Goal: Transaction & Acquisition: Book appointment/travel/reservation

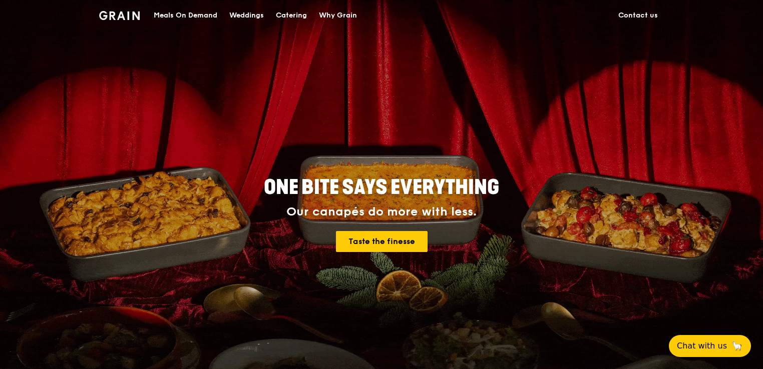
click at [202, 18] on div "Meals On Demand" at bounding box center [186, 16] width 64 height 30
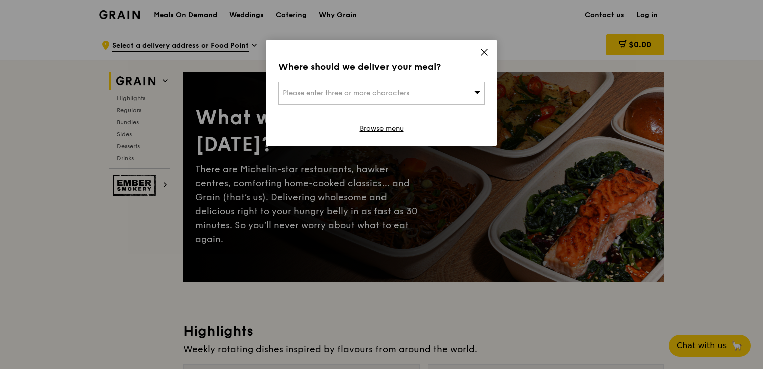
click at [394, 92] on span "Please enter three or more characters" at bounding box center [346, 93] width 126 height 9
click at [358, 115] on li "Please enter 3 or more characters" at bounding box center [381, 114] width 205 height 18
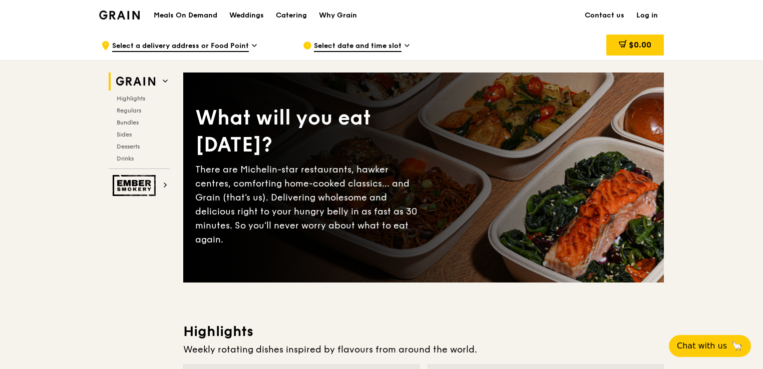
click at [212, 46] on span "Select a delivery address or Food Point" at bounding box center [180, 46] width 137 height 11
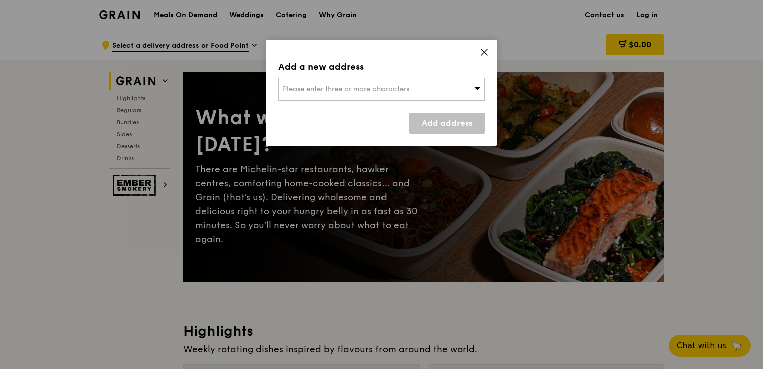
click at [481, 93] on div "Please enter three or more characters" at bounding box center [381, 89] width 206 height 23
type input "W"
click at [295, 90] on input "search" at bounding box center [381, 90] width 205 height 22
paste input "Waters Pacific Pte. Ltd."
type input "Waters Pacific Pte. Ltd."
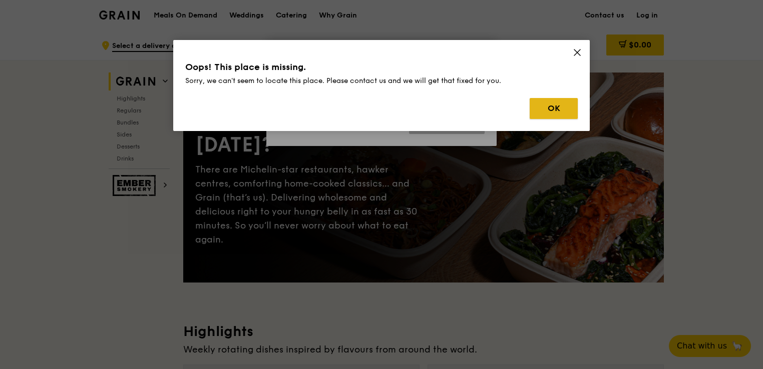
click at [545, 115] on button "OK" at bounding box center [554, 108] width 48 height 21
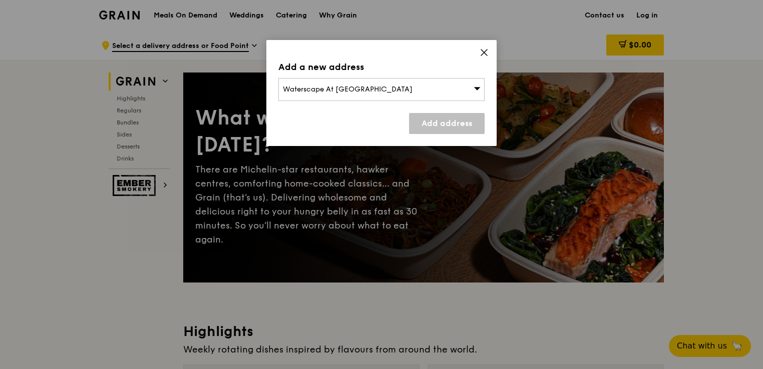
click at [419, 95] on div "Waterscape At Cavenagh" at bounding box center [381, 89] width 206 height 23
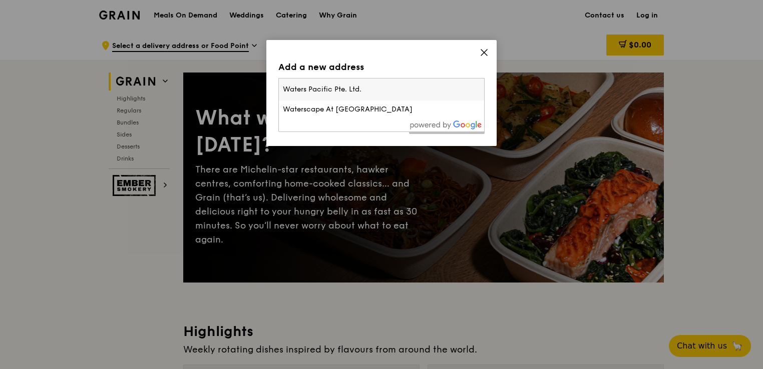
drag, startPoint x: 419, startPoint y: 95, endPoint x: 224, endPoint y: 75, distance: 195.3
click at [224, 75] on div "Add a new address Waterscape At Cavenagh Waters Pacific Pte. Ltd. Waterscape At…" at bounding box center [381, 184] width 763 height 369
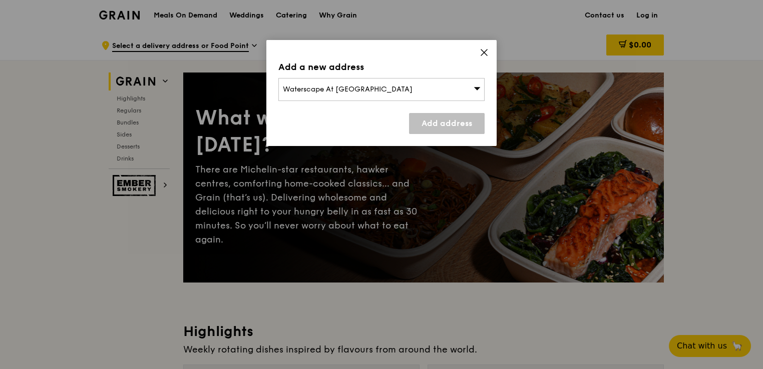
click at [315, 94] on div "Waterscape At Cavenagh" at bounding box center [381, 89] width 206 height 23
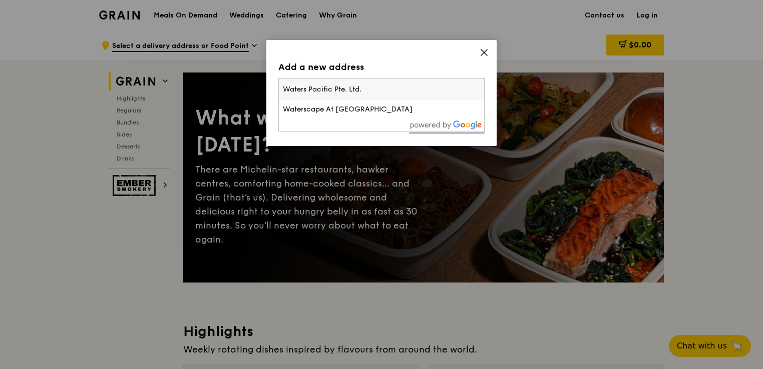
drag, startPoint x: 369, startPoint y: 87, endPoint x: 155, endPoint y: 87, distance: 214.3
click at [155, 87] on div "Add a new address Waterscape At Cavenagh Waters Pacific Pte. Ltd. Waterscape At…" at bounding box center [381, 184] width 763 height 369
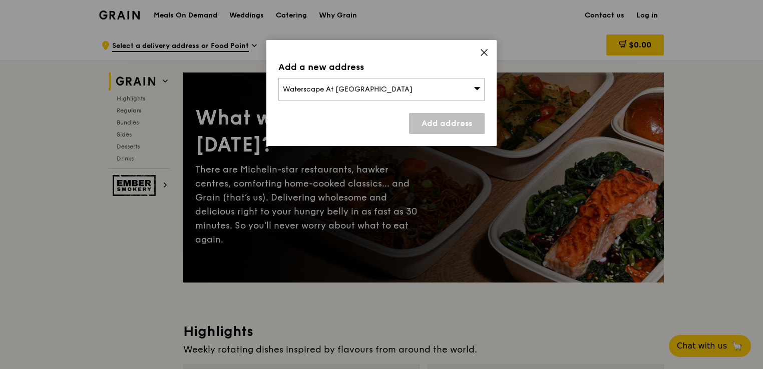
click at [308, 130] on div "Add address" at bounding box center [381, 123] width 206 height 21
click at [437, 136] on div "Add a new address Waterscape At Cavenagh Add address" at bounding box center [381, 93] width 230 height 106
click at [440, 132] on link "Add address" at bounding box center [447, 123] width 76 height 21
click at [438, 110] on div "Add a new address Waterscape At Cavenagh Add address" at bounding box center [381, 93] width 230 height 106
click at [374, 90] on div "Waterscape At Cavenagh" at bounding box center [381, 89] width 206 height 23
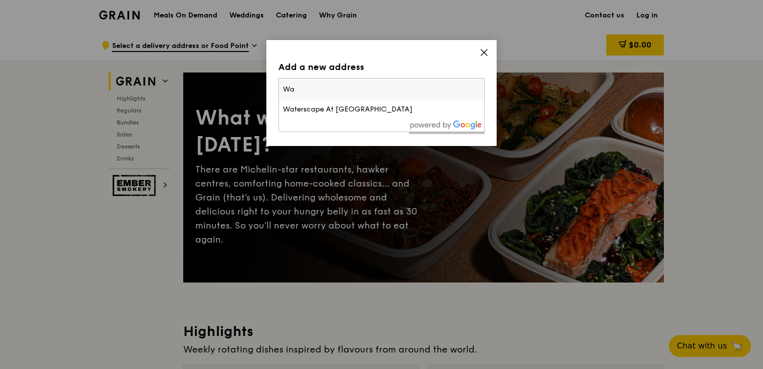
type input "W"
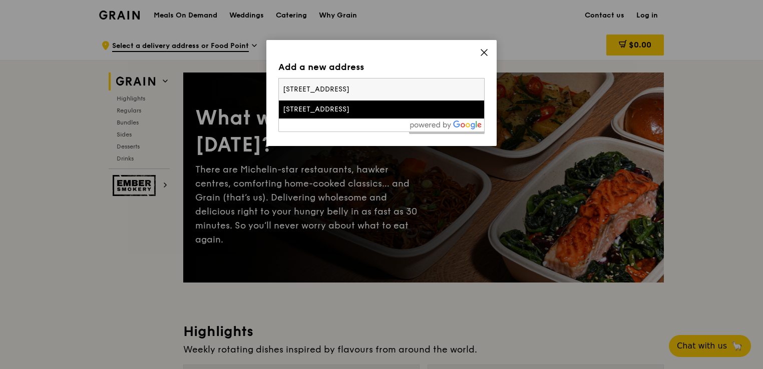
type input "1 Science Park Rd, #117528, Singapore 117528"
click at [356, 111] on div "1 Science Park Road" at bounding box center [357, 110] width 148 height 10
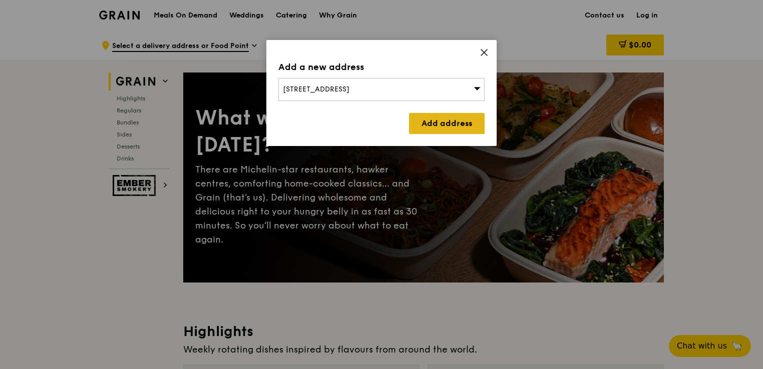
click at [445, 124] on link "Add address" at bounding box center [447, 123] width 76 height 21
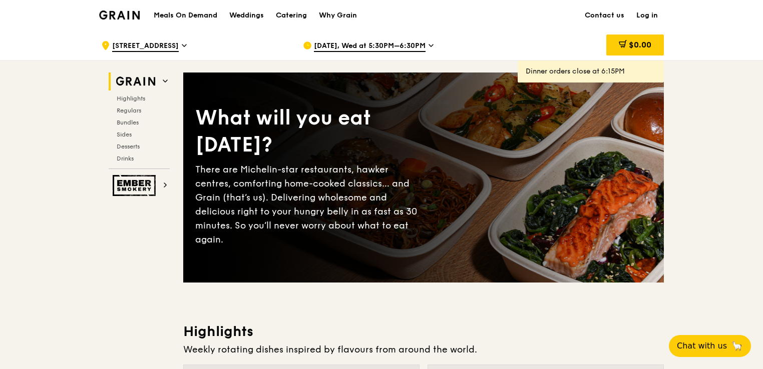
click at [366, 48] on span "Oct 15, Wed at 5:30PM–6:30PM" at bounding box center [370, 46] width 112 height 11
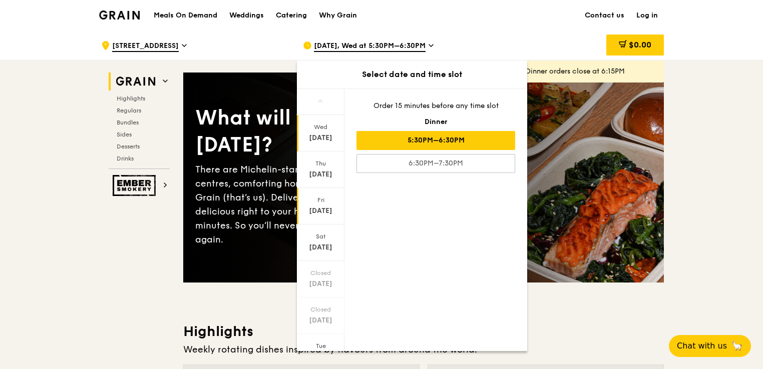
scroll to position [44, 0]
click at [324, 332] on div at bounding box center [321, 340] width 48 height 26
click at [324, 171] on div "Oct 23" at bounding box center [320, 175] width 45 height 10
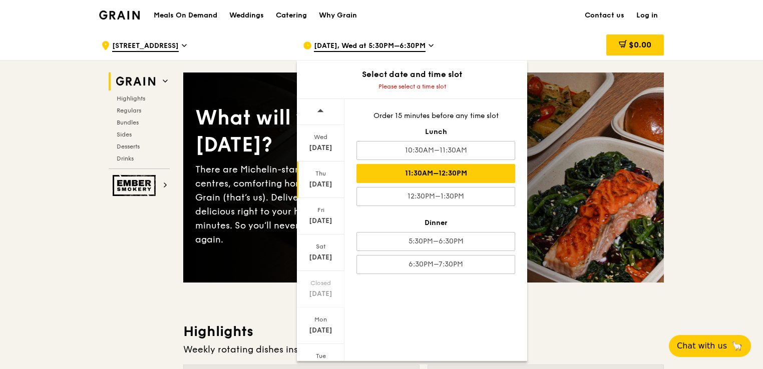
click at [465, 175] on div "11:30AM–12:30PM" at bounding box center [435, 173] width 159 height 19
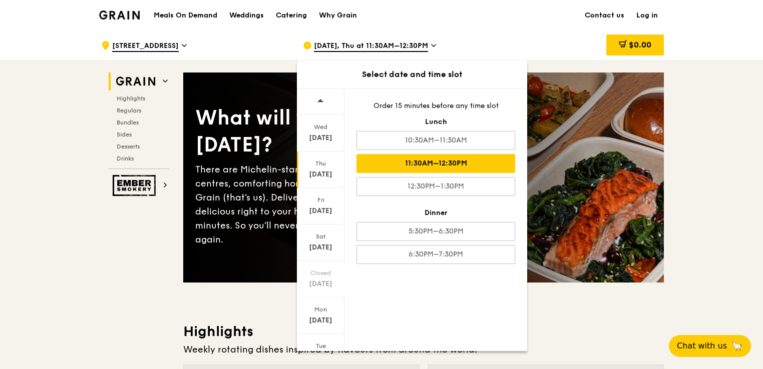
click at [516, 37] on div "$0.00" at bounding box center [583, 46] width 161 height 30
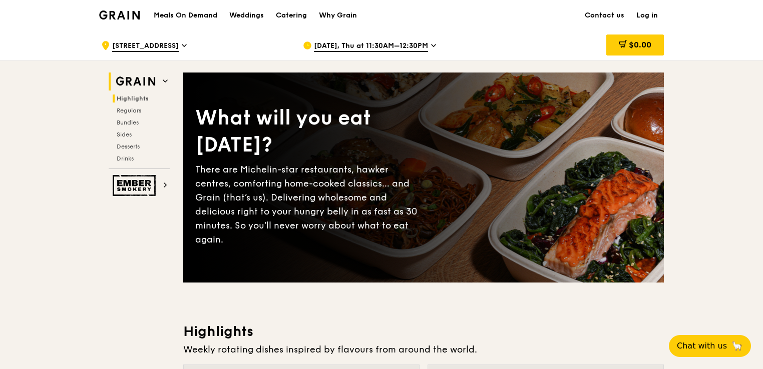
click at [140, 99] on span "Highlights" at bounding box center [133, 98] width 32 height 7
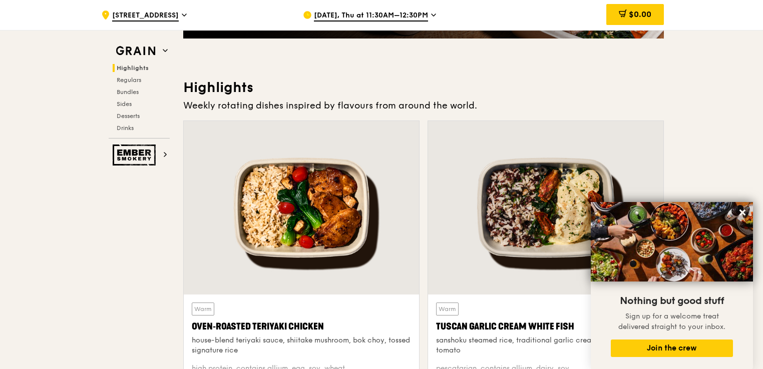
scroll to position [300, 0]
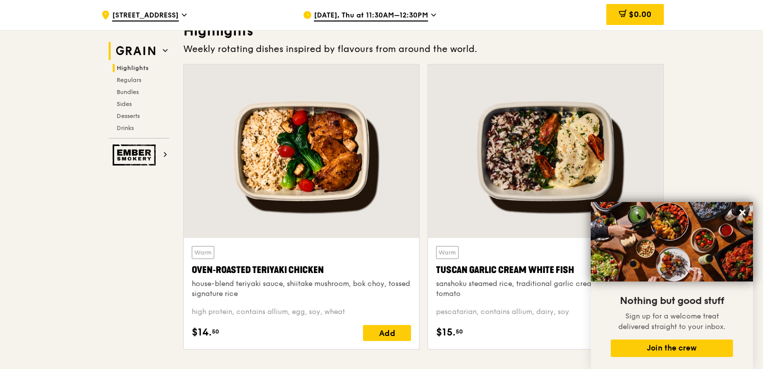
click at [163, 51] on icon at bounding box center [165, 50] width 5 height 5
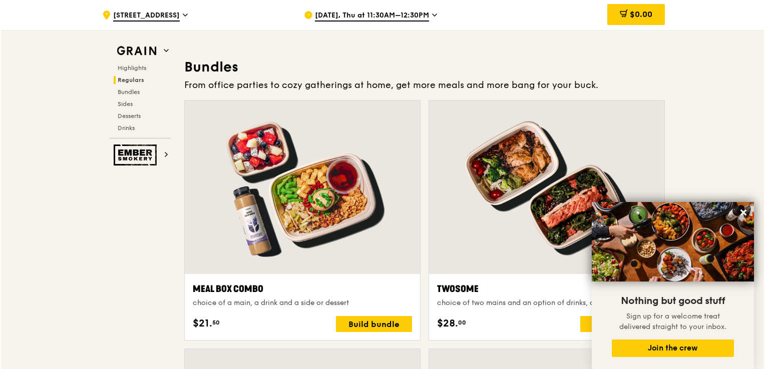
scroll to position [1502, 0]
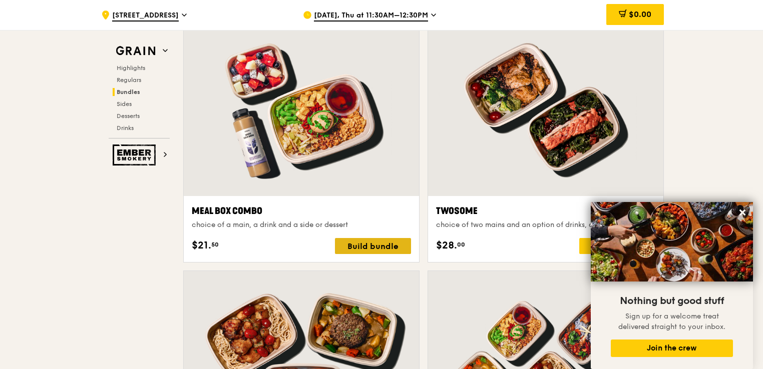
click at [358, 249] on div "Build bundle" at bounding box center [373, 246] width 76 height 16
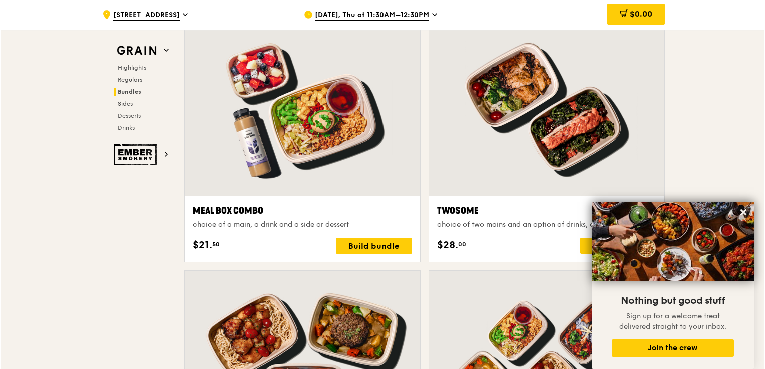
scroll to position [1452, 0]
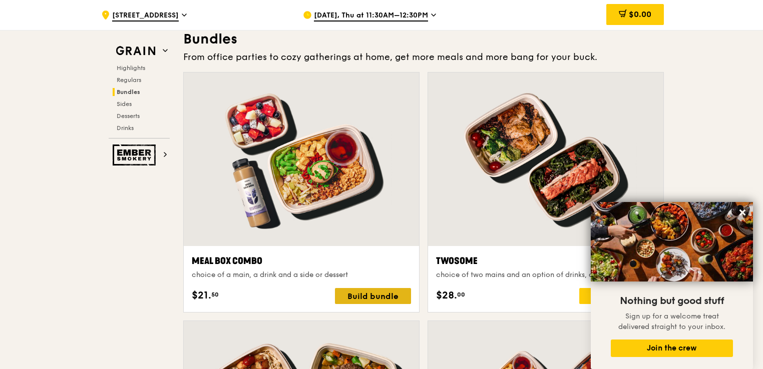
click at [371, 300] on div "Build bundle" at bounding box center [373, 296] width 76 height 16
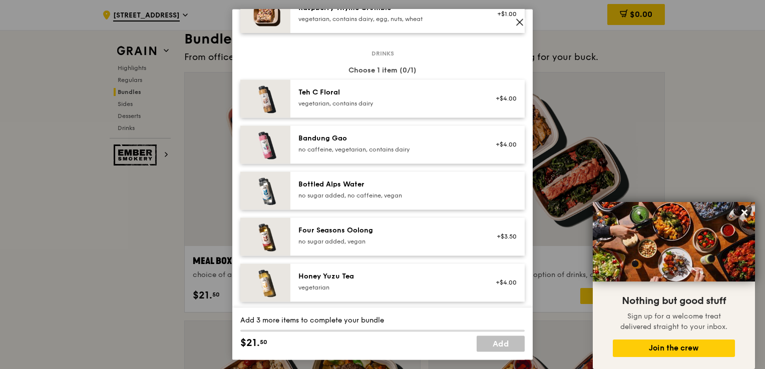
scroll to position [1187, 0]
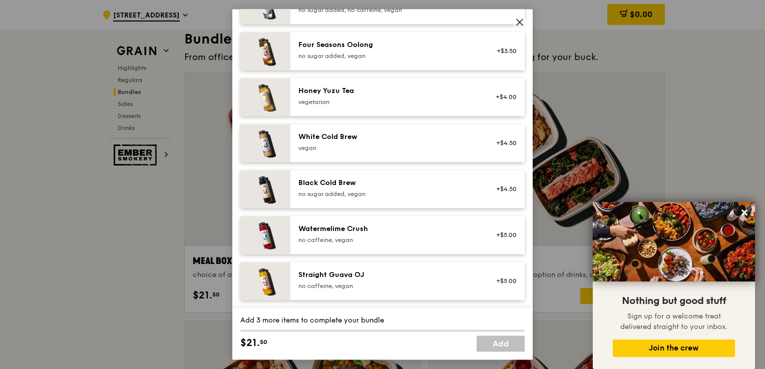
click at [517, 18] on icon at bounding box center [519, 22] width 9 height 9
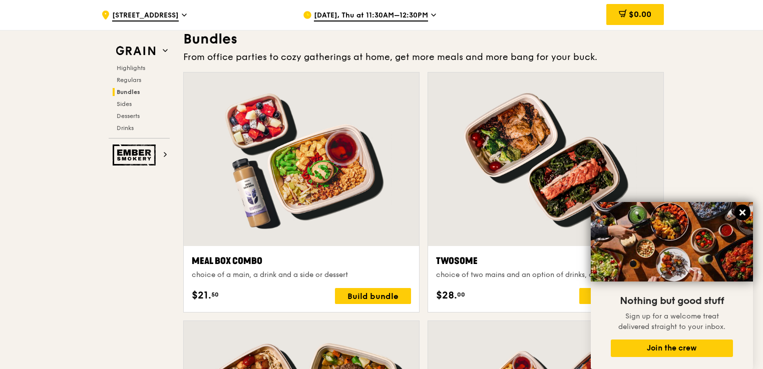
click at [746, 211] on icon at bounding box center [742, 212] width 9 height 9
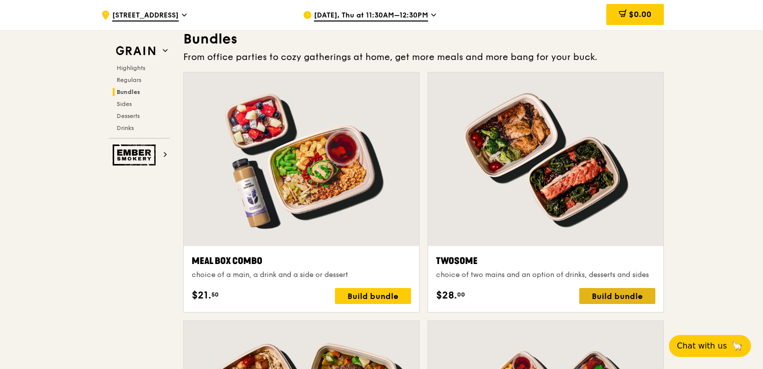
click at [621, 291] on div "Build bundle" at bounding box center [617, 296] width 76 height 16
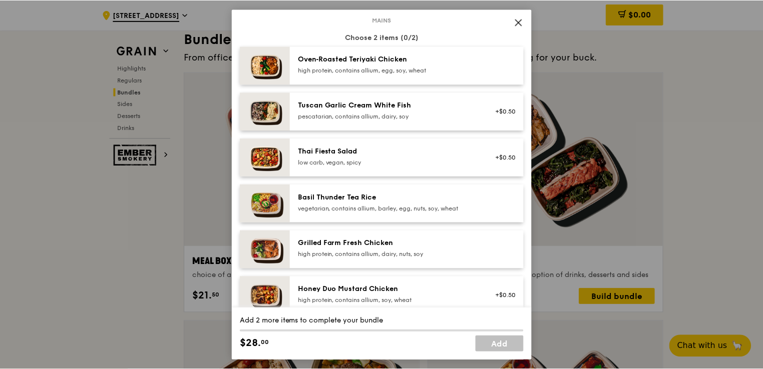
scroll to position [0, 0]
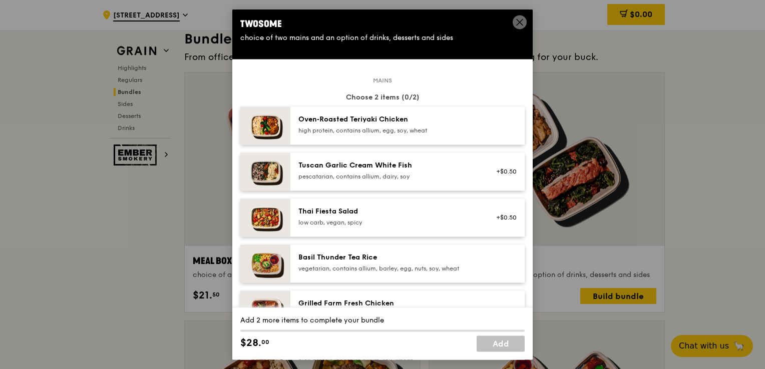
click at [518, 17] on span at bounding box center [520, 22] width 14 height 14
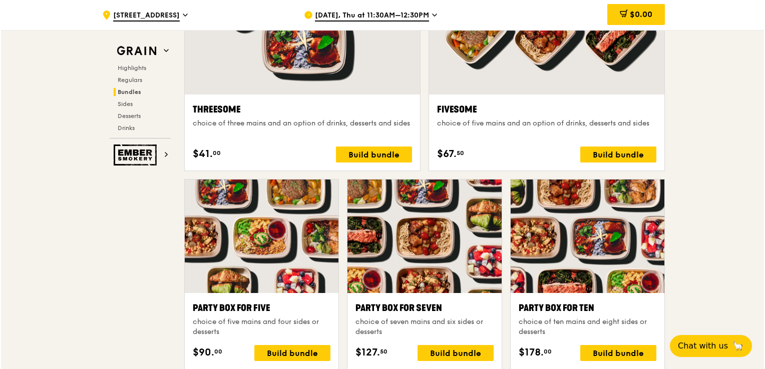
scroll to position [1902, 0]
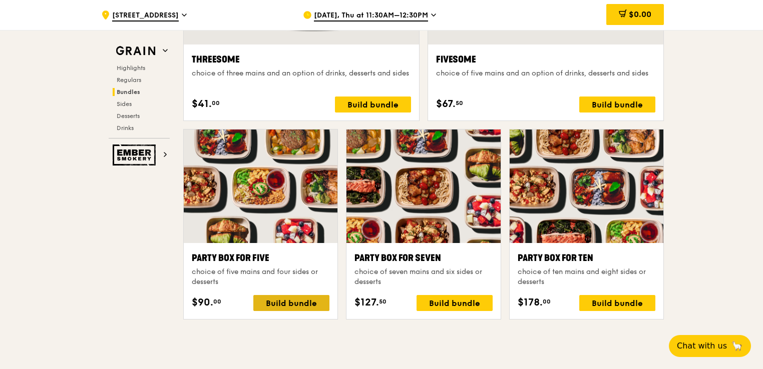
click at [282, 305] on div "Build bundle" at bounding box center [291, 303] width 76 height 16
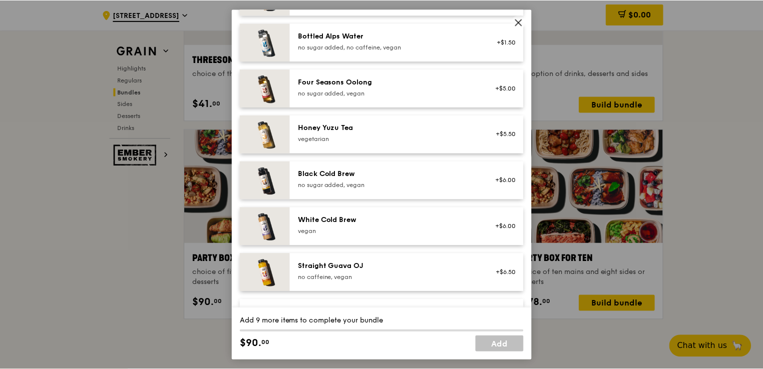
scroll to position [1187, 0]
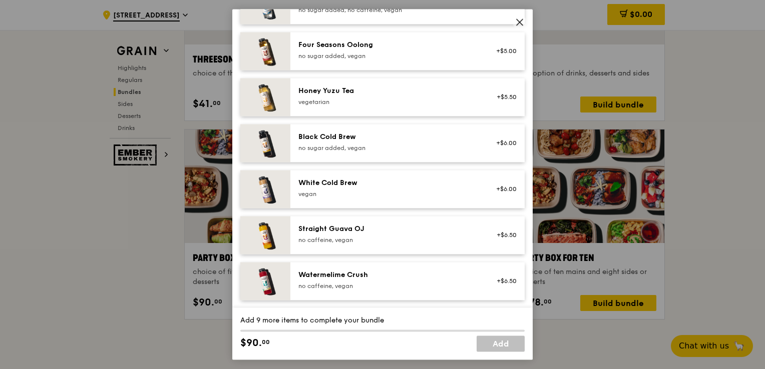
click at [519, 21] on icon at bounding box center [520, 22] width 6 height 6
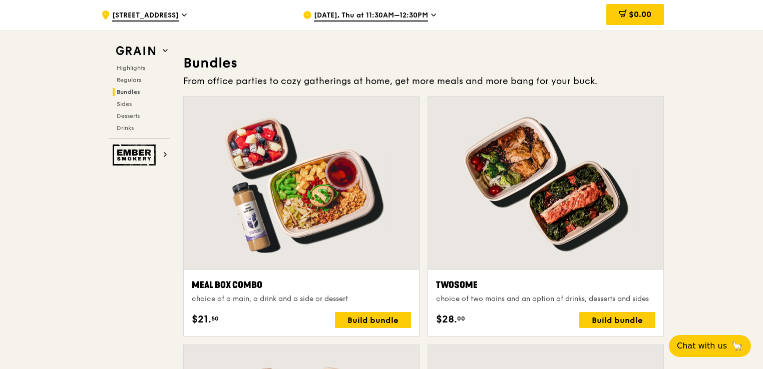
scroll to position [1452, 0]
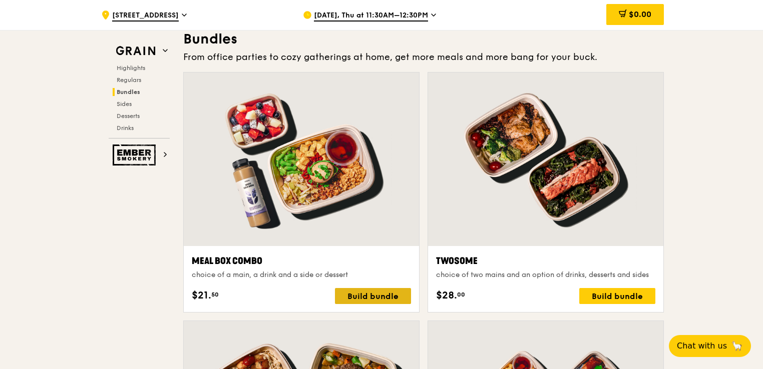
click at [373, 293] on div "Build bundle" at bounding box center [373, 296] width 76 height 16
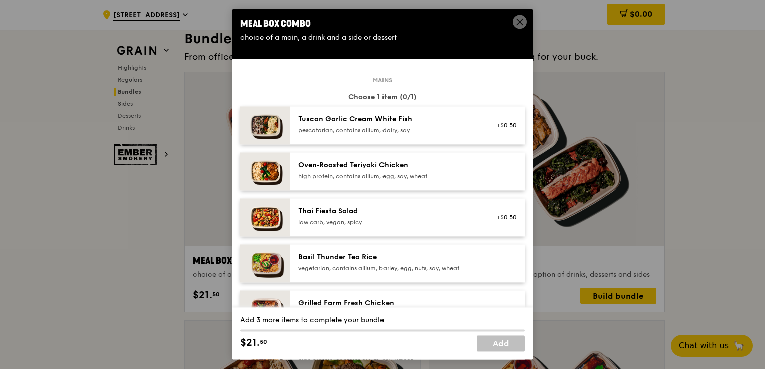
click at [273, 118] on img at bounding box center [265, 126] width 50 height 38
click at [315, 90] on div "Mains Choose 1 item (1/1) 1x Tuscan Garlic Cream White Fish pescatarian, contai…" at bounding box center [382, 311] width 284 height 463
click at [521, 17] on span at bounding box center [520, 22] width 14 height 14
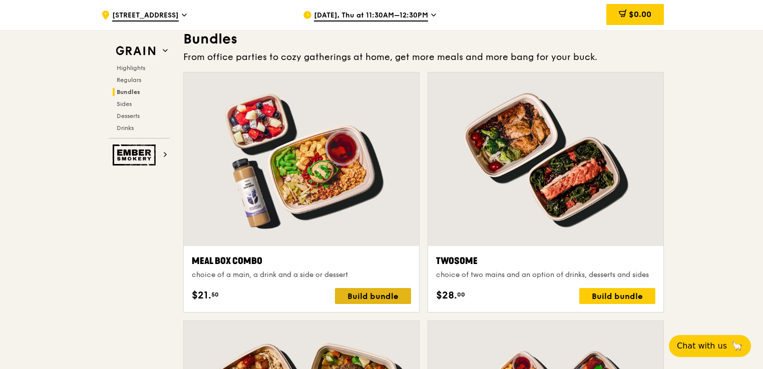
click at [373, 294] on div "Build bundle" at bounding box center [373, 296] width 76 height 16
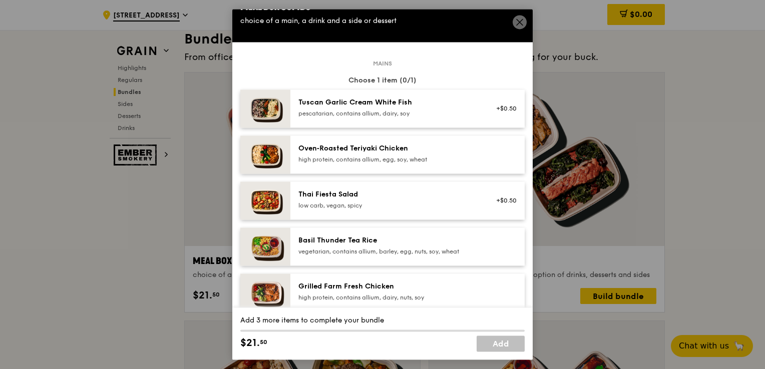
scroll to position [0, 0]
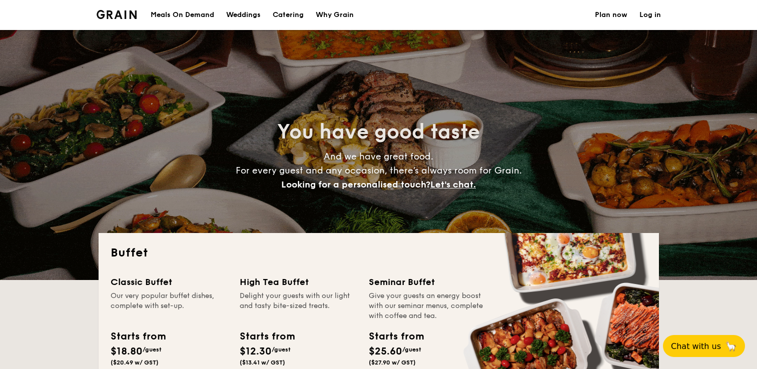
select select
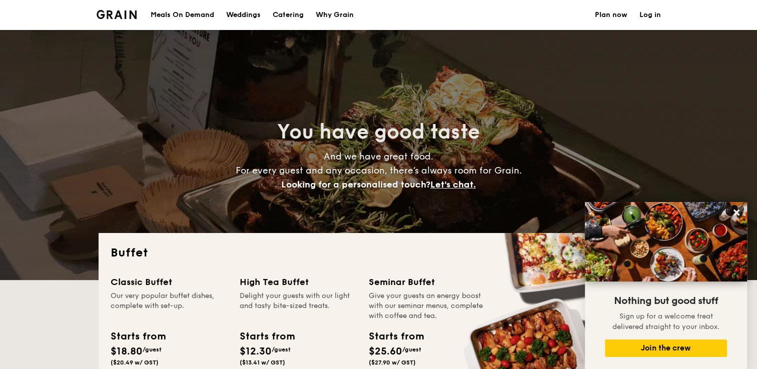
click at [289, 11] on h1 "Catering" at bounding box center [288, 15] width 31 height 30
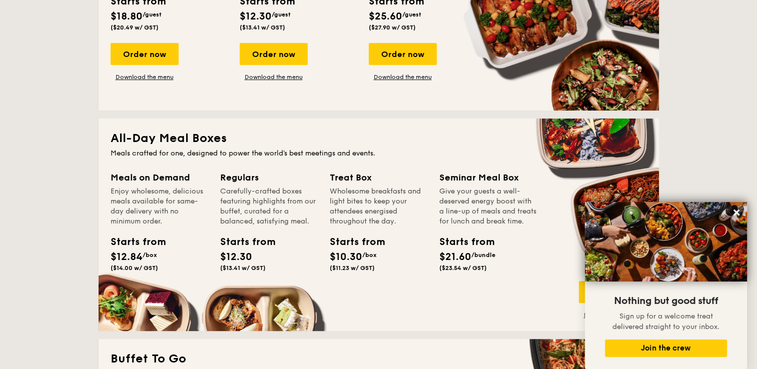
scroll to position [350, 0]
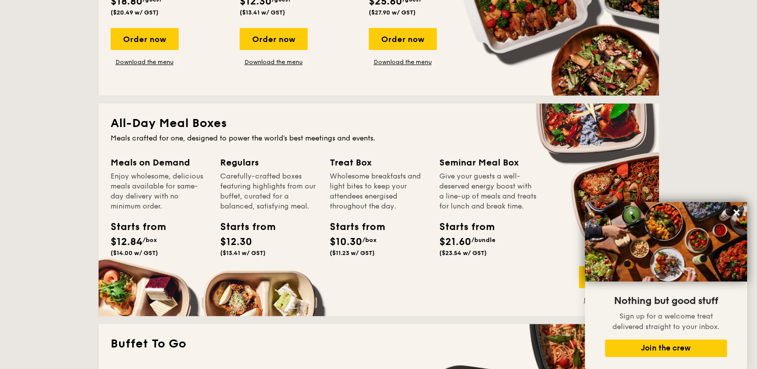
click at [202, 125] on h2 "All-Day Meal Boxes" at bounding box center [379, 124] width 537 height 16
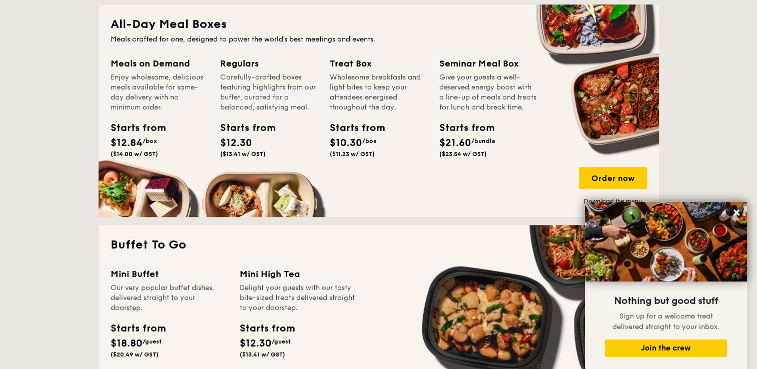
scroll to position [451, 0]
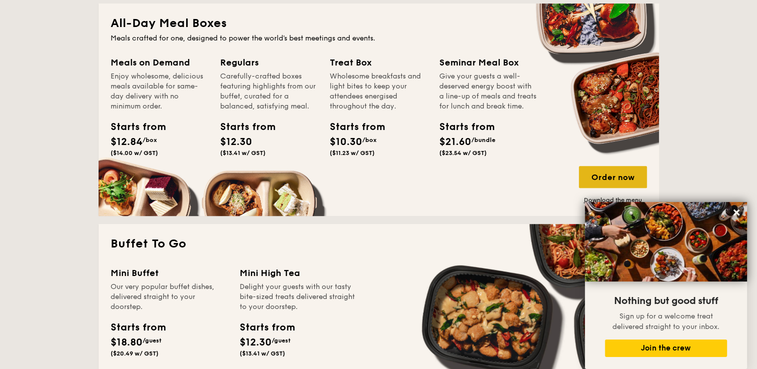
click at [617, 169] on div "Order now" at bounding box center [613, 177] width 68 height 22
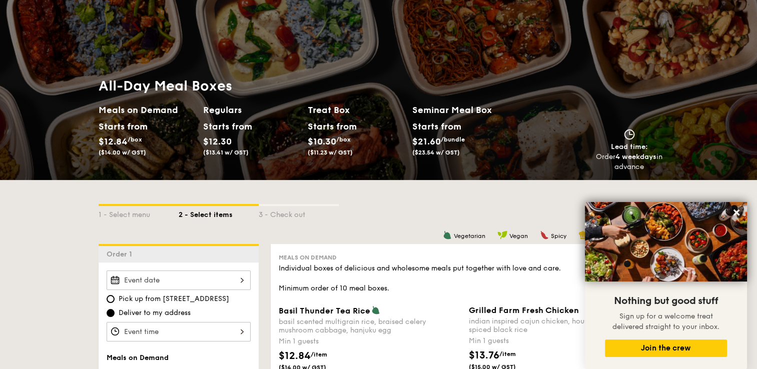
scroll to position [100, 0]
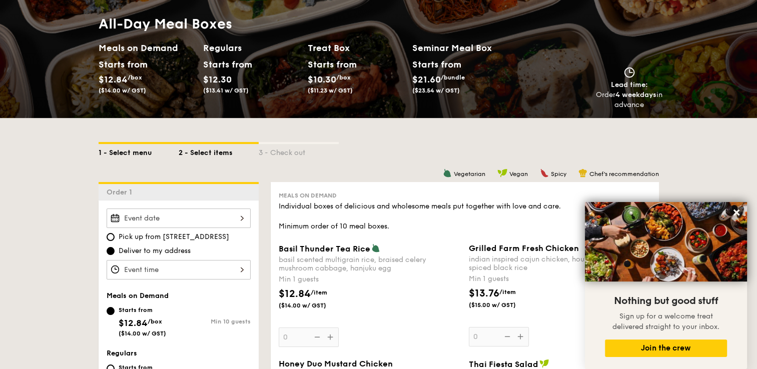
click at [128, 148] on div "1 - Select menu" at bounding box center [139, 151] width 80 height 14
select select
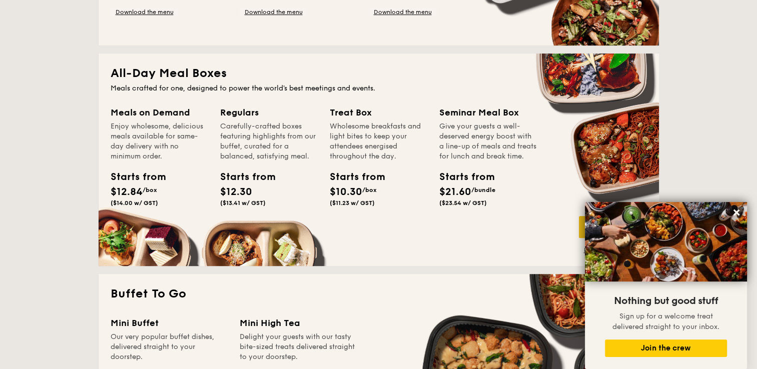
scroll to position [451, 0]
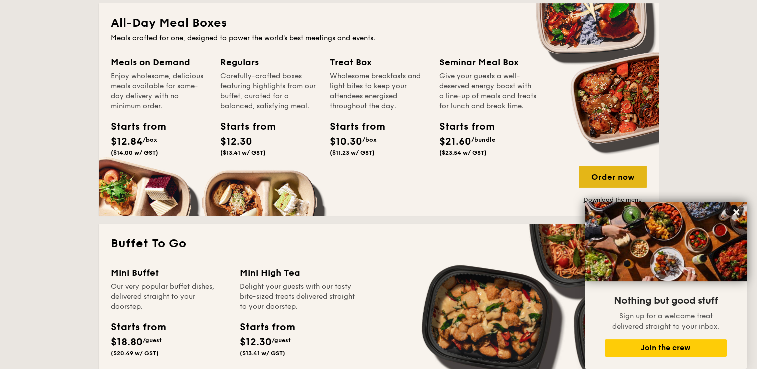
click at [601, 170] on div "Order now" at bounding box center [613, 177] width 68 height 22
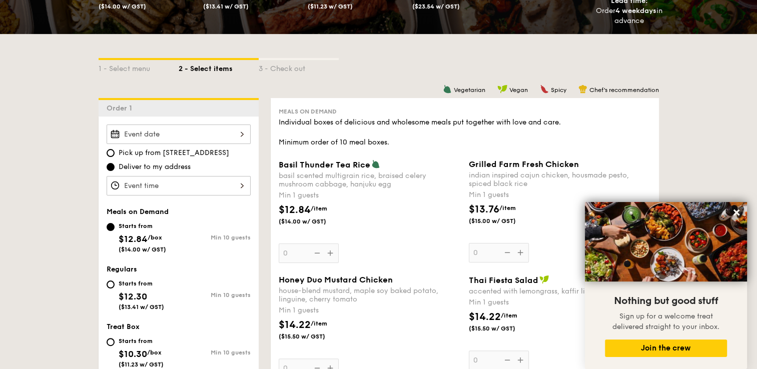
scroll to position [200, 0]
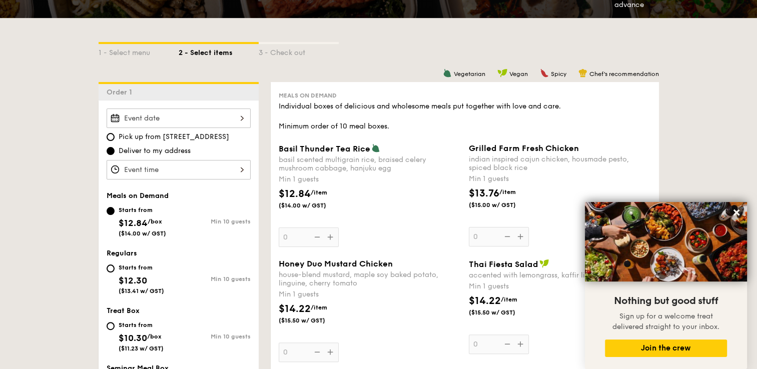
click at [226, 117] on div at bounding box center [179, 119] width 144 height 20
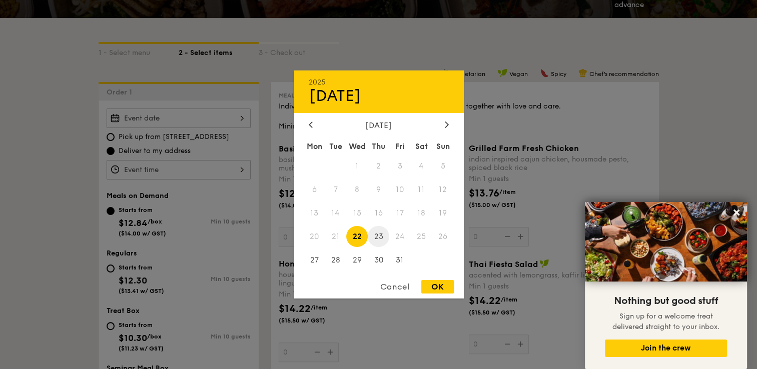
click at [383, 237] on span "23" at bounding box center [379, 237] width 22 height 22
click at [444, 289] on div "OK" at bounding box center [438, 287] width 33 height 14
type input "Oct 23, 2025"
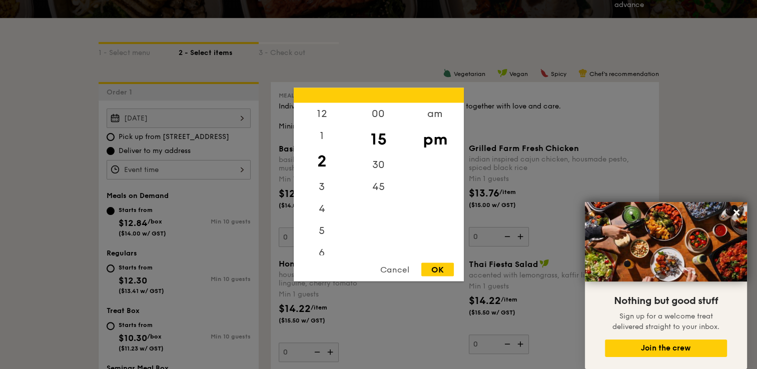
click at [216, 168] on div "12 1 2 3 4 5 6 7 8 9 10 11 00 15 30 45 am pm Cancel OK" at bounding box center [179, 170] width 144 height 20
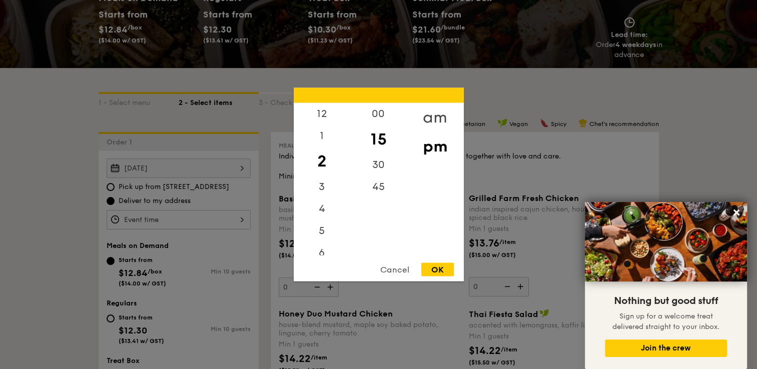
click at [430, 116] on div "am" at bounding box center [435, 117] width 57 height 29
drag, startPoint x: 328, startPoint y: 203, endPoint x: 329, endPoint y: 150, distance: 53.6
click at [329, 150] on div "12 1 2 3 4 5 6 7 8 9 10 11" at bounding box center [322, 179] width 57 height 153
click at [320, 245] on div "11" at bounding box center [322, 248] width 57 height 29
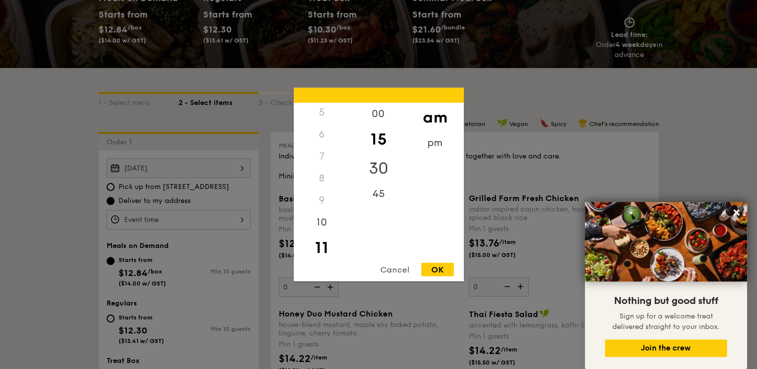
click at [372, 170] on div "30" at bounding box center [378, 168] width 57 height 29
click at [431, 265] on div "OK" at bounding box center [438, 270] width 33 height 14
type input "11:30AM"
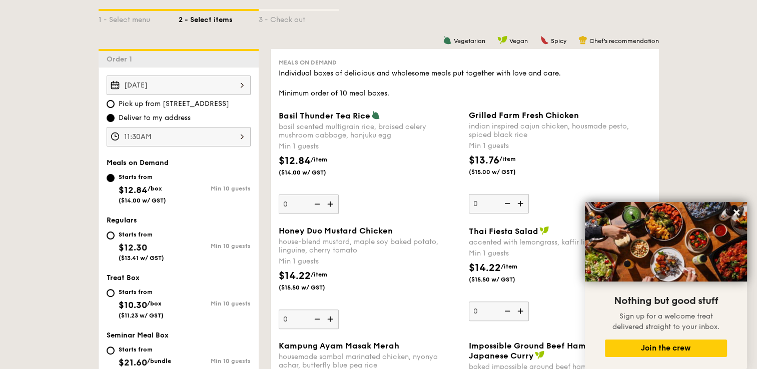
scroll to position [250, 0]
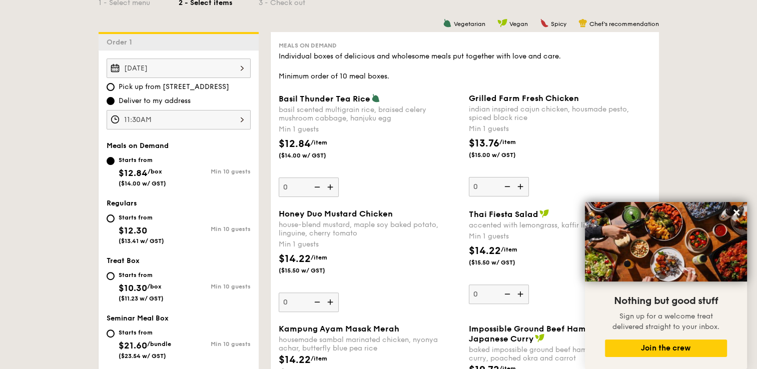
click at [113, 221] on div "Starts from $12.30 ($13.41 w/ GST)" at bounding box center [143, 228] width 72 height 33
click at [113, 221] on input "Starts from $12.30 ($13.41 w/ GST) Min 10 guests" at bounding box center [111, 219] width 8 height 8
radio input "true"
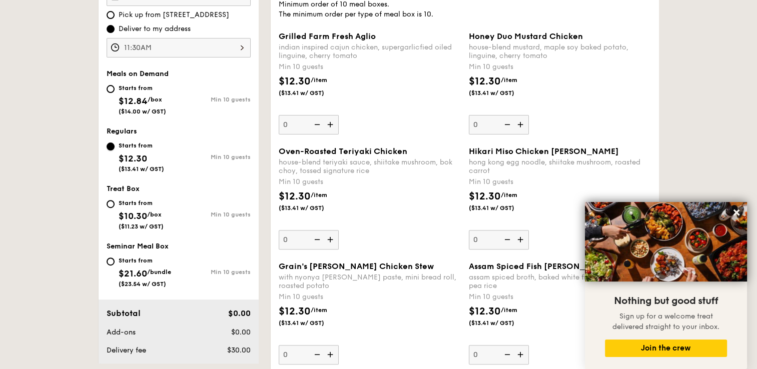
scroll to position [200, 0]
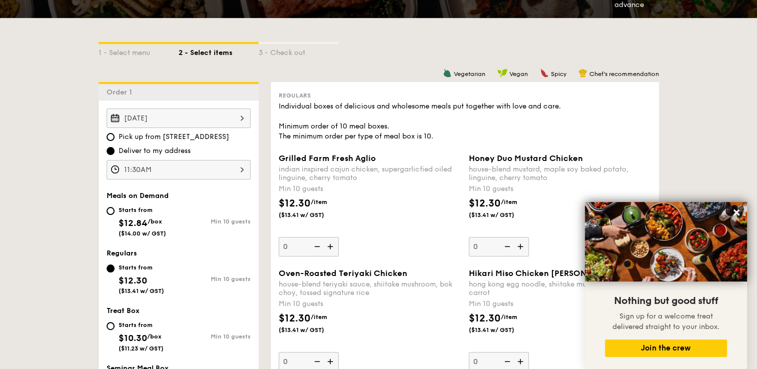
click at [114, 214] on div "Starts from $12.84 /box ($14.00 w/ GST)" at bounding box center [143, 220] width 72 height 33
click at [114, 214] on input "Starts from $12.84 /box ($14.00 w/ GST) Min 10 guests" at bounding box center [111, 211] width 8 height 8
radio input "true"
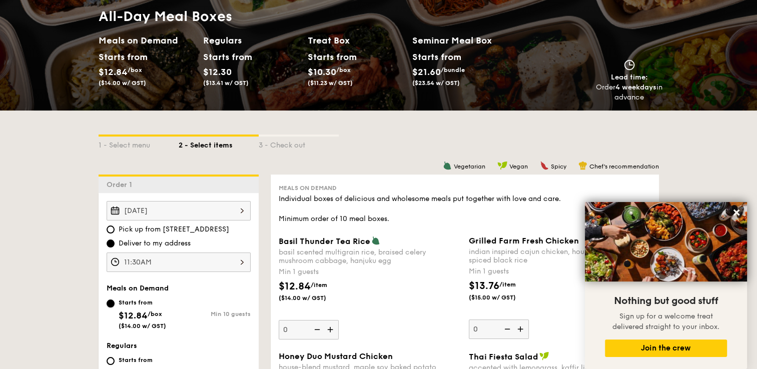
scroll to position [0, 0]
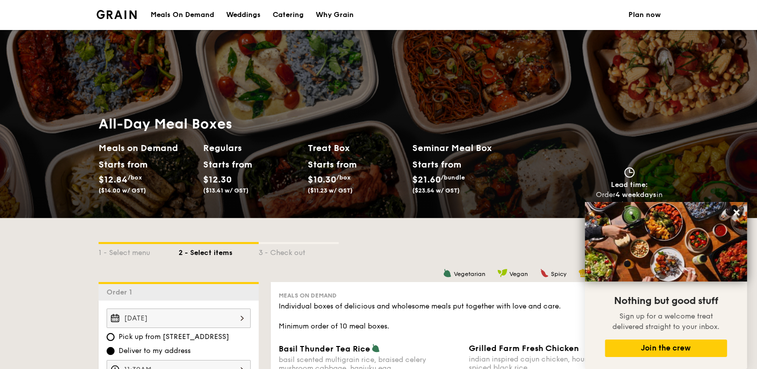
click at [294, 81] on div "All-Day Meal Boxes Meals on Demand Starts from $12.84 /box ($14.00 w/ GST) Regu…" at bounding box center [378, 124] width 757 height 188
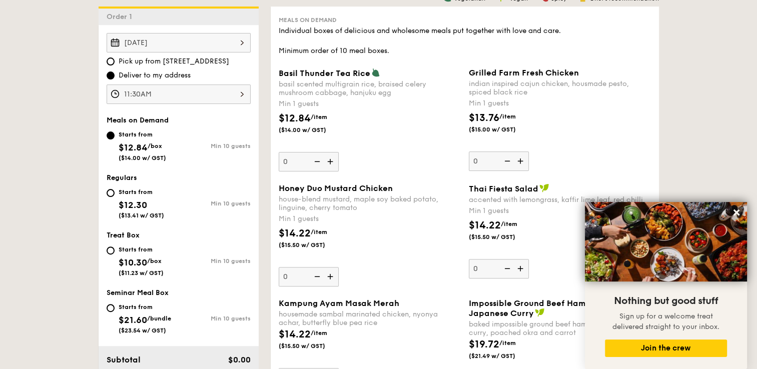
scroll to position [300, 0]
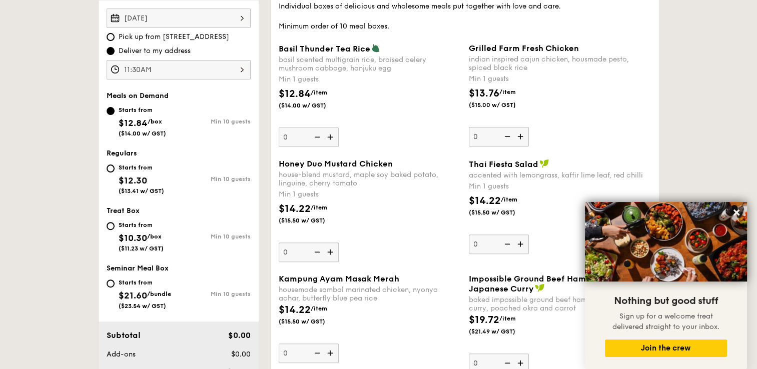
click at [372, 120] on div "$12.84 /item ($14.00 w/ GST)" at bounding box center [370, 104] width 190 height 35
click at [339, 128] on input "0" at bounding box center [309, 138] width 60 height 20
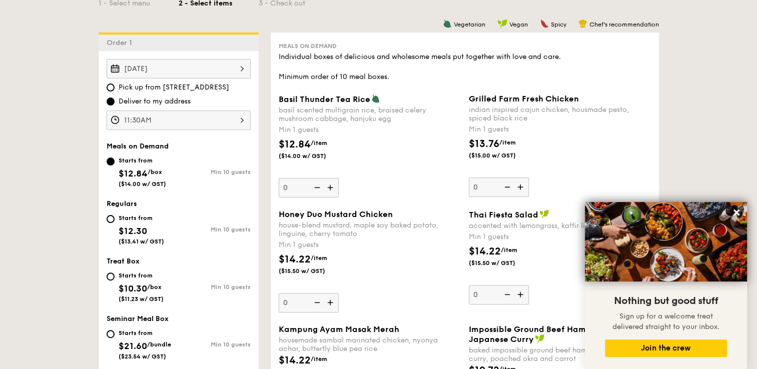
scroll to position [287, 0]
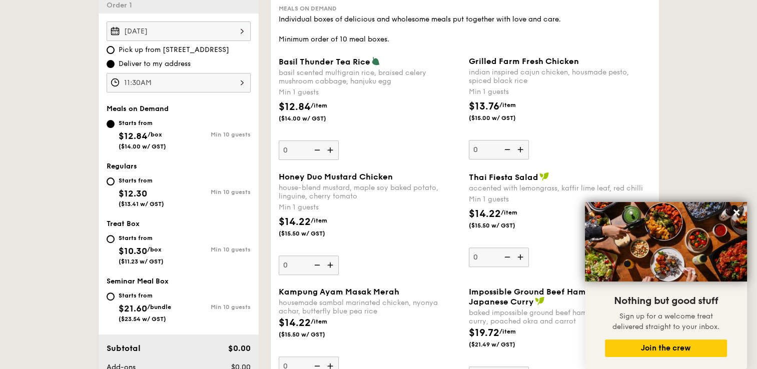
click at [334, 150] on img at bounding box center [331, 150] width 15 height 19
click at [334, 150] on input "0" at bounding box center [309, 151] width 60 height 20
type input "1"
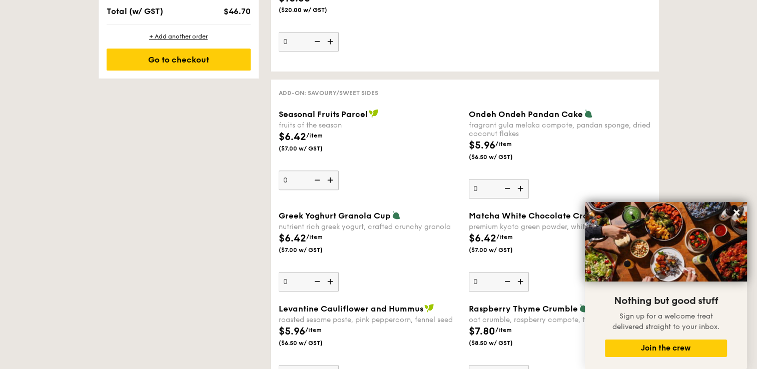
scroll to position [738, 0]
click at [329, 285] on img at bounding box center [331, 281] width 15 height 19
click at [329, 285] on input "0" at bounding box center [309, 282] width 60 height 20
type input "1"
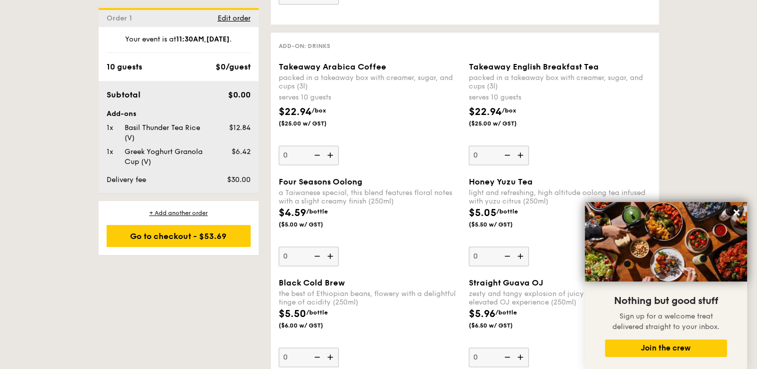
scroll to position [1363, 0]
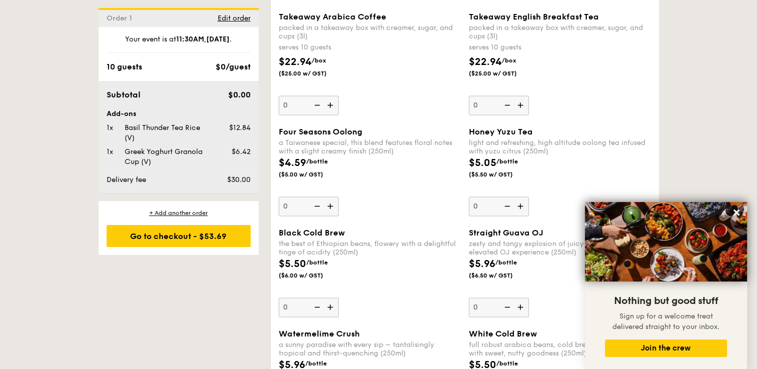
click at [521, 307] on img at bounding box center [521, 307] width 15 height 19
click at [521, 307] on input "0" at bounding box center [499, 308] width 60 height 20
type input "1"
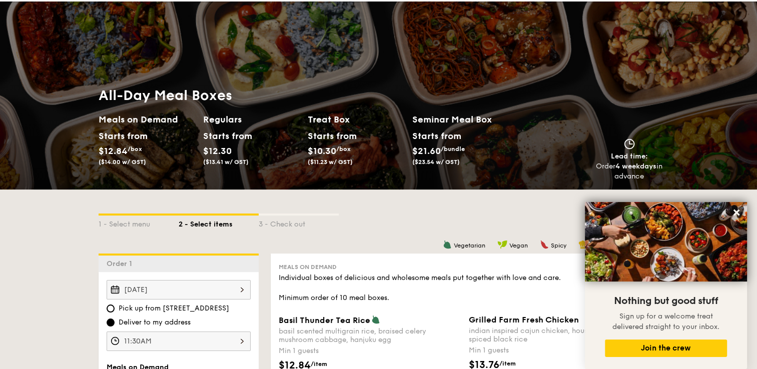
scroll to position [0, 0]
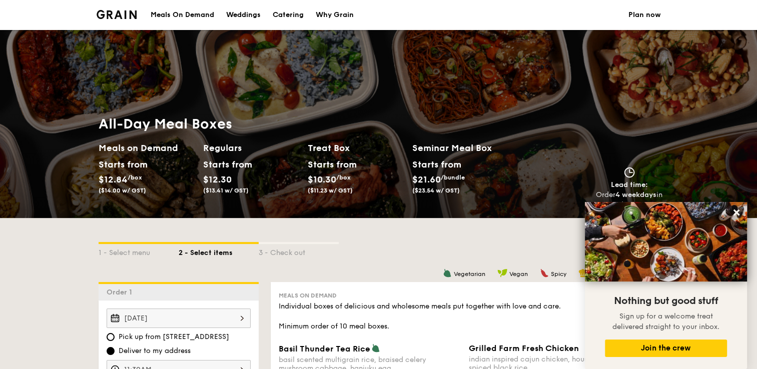
click at [182, 15] on div "Meals On Demand" at bounding box center [183, 15] width 64 height 30
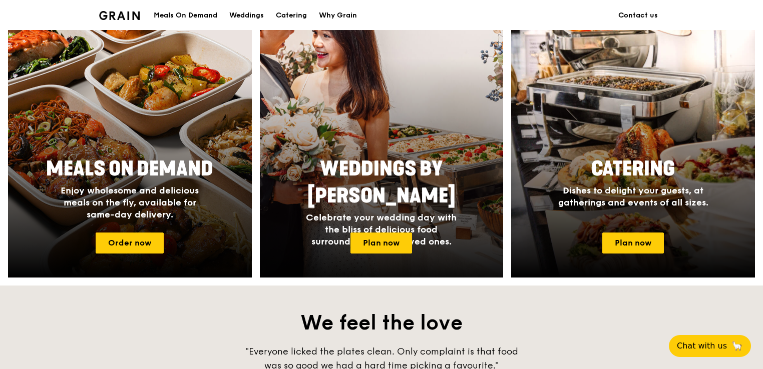
scroll to position [400, 0]
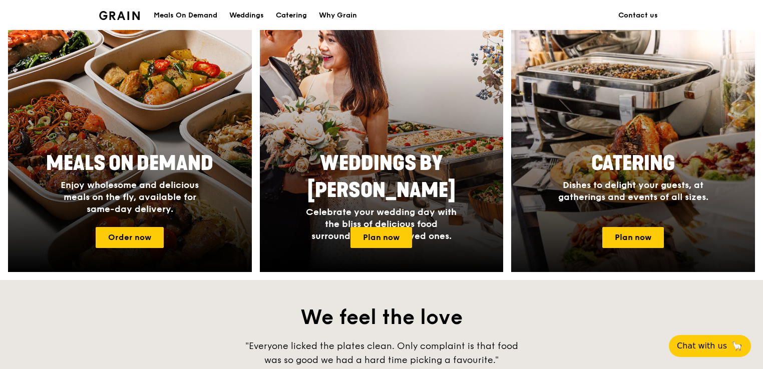
click at [633, 193] on span "Dishes to delight your guests, at gatherings and events of all sizes." at bounding box center [633, 191] width 150 height 23
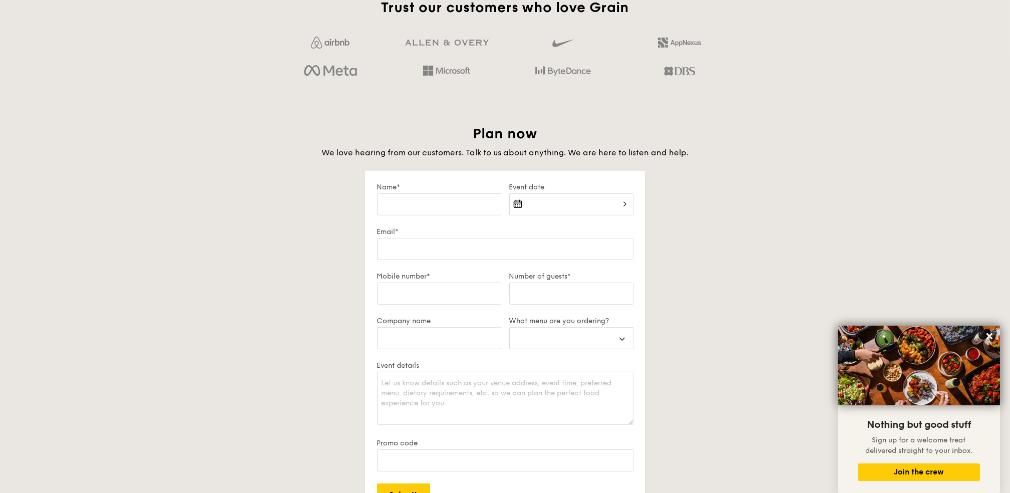
scroll to position [1614, 0]
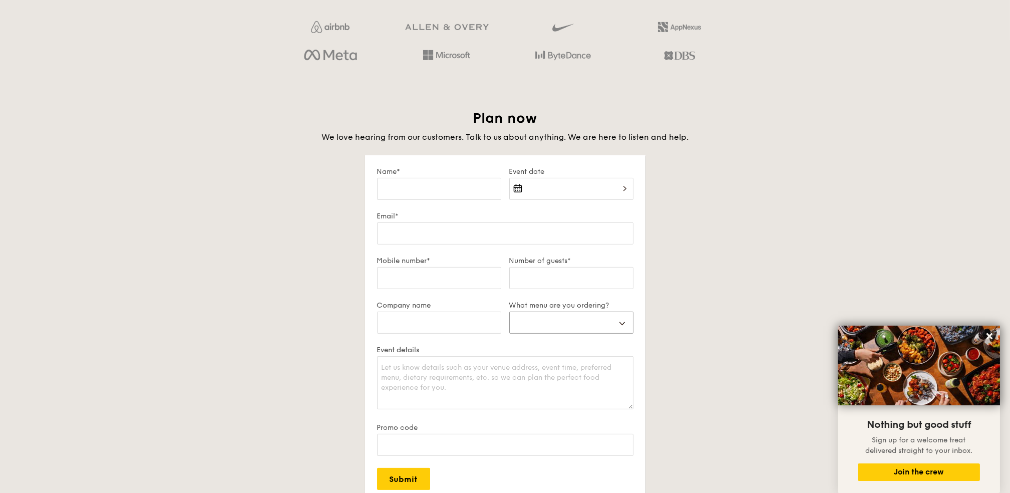
click at [609, 318] on select "Buffet Mini Buffet High Tea Canapés Meal Boxes Wedding" at bounding box center [571, 322] width 124 height 22
select select "mealBoxes"
click at [509, 311] on select "Buffet Mini Buffet High Tea Canapés Meal Boxes Wedding" at bounding box center [571, 322] width 124 height 22
click at [428, 184] on input "Name*" at bounding box center [439, 189] width 124 height 22
type input "Manapong"
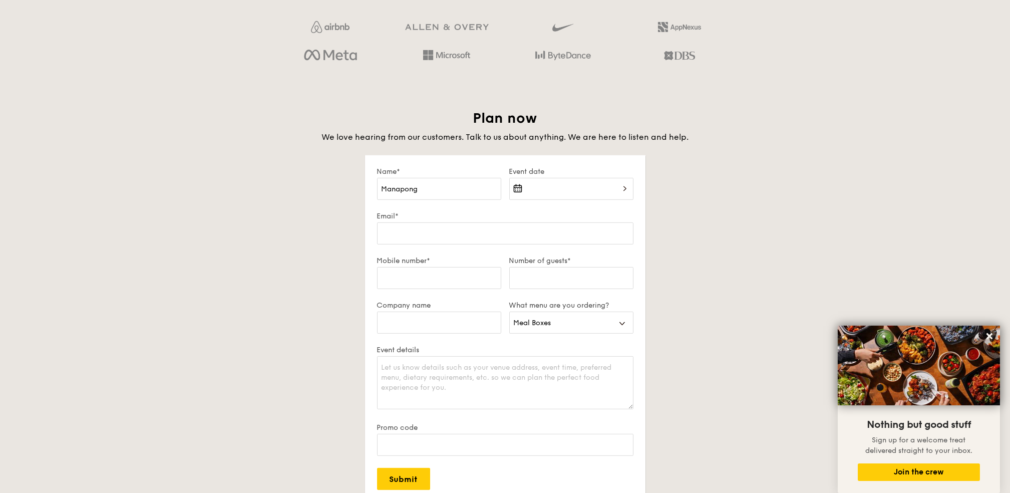
drag, startPoint x: 839, startPoint y: 171, endPoint x: 542, endPoint y: 180, distance: 297.0
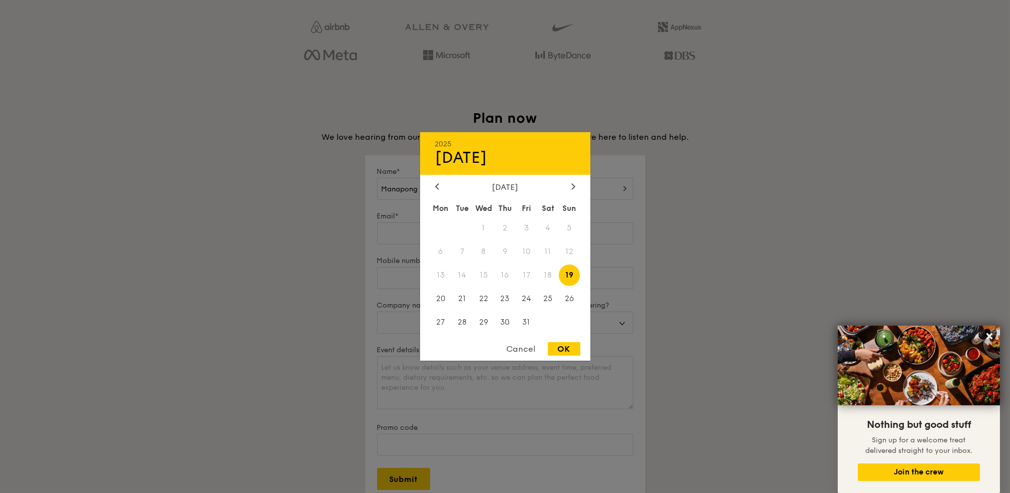
click at [555, 191] on div "2025 Oct 19 October 2025 Mon Tue Wed Thu Fri Sat Sun 1 2 3 4 5 6 7 8 9 10 11 12…" at bounding box center [571, 195] width 124 height 34
click at [500, 301] on span "23" at bounding box center [505, 298] width 22 height 22
click at [557, 347] on div "OK" at bounding box center [564, 349] width 33 height 14
type input "Oct 23, 2025"
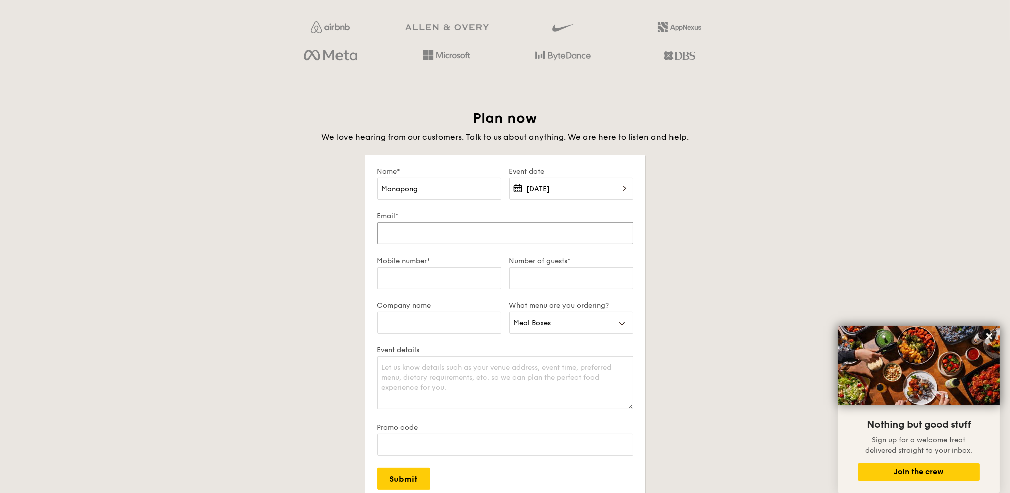
click at [443, 234] on input "Email*" at bounding box center [505, 233] width 256 height 22
type input "manapong.s@dksh.com"
type input "0813721657"
click at [524, 275] on input "Number of guests*" at bounding box center [571, 278] width 124 height 22
type input "5"
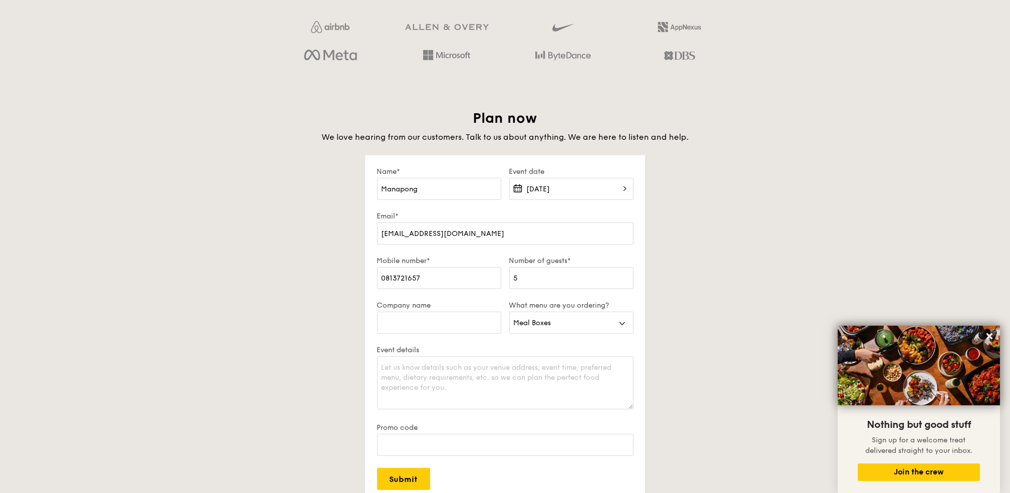
click at [757, 237] on div "Plan now We love hearing from our customers. Talk to us about anything. We are …" at bounding box center [505, 341] width 561 height 465
click at [445, 325] on input "Company name" at bounding box center [439, 322] width 124 height 22
type input "DKSH Technology"
click at [416, 369] on textarea "Event details" at bounding box center [505, 382] width 256 height 53
click at [407, 369] on input "Submit" at bounding box center [403, 479] width 53 height 22
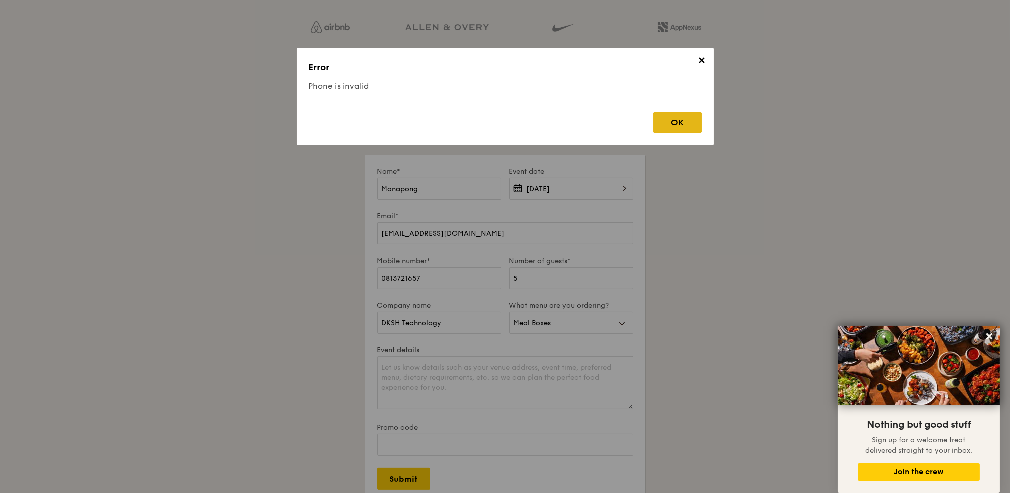
click at [658, 120] on div "OK" at bounding box center [677, 122] width 48 height 21
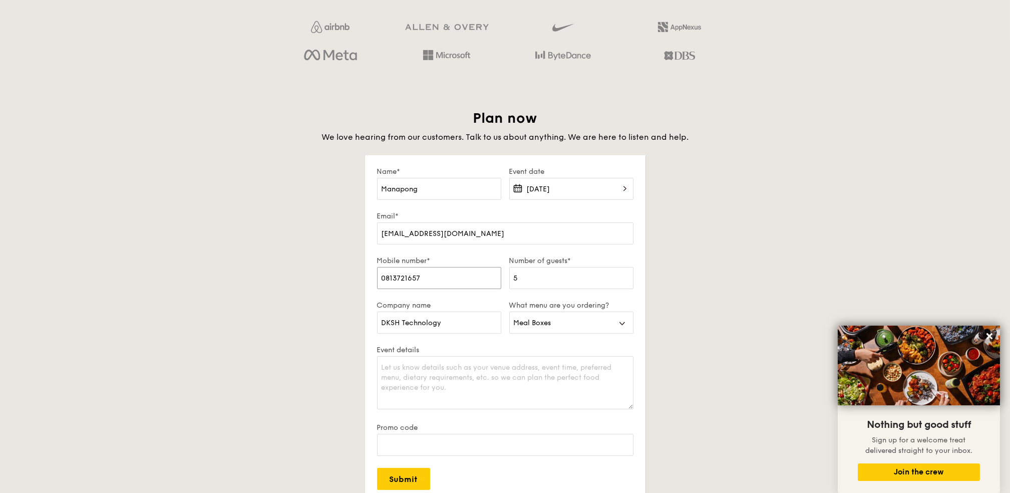
click at [383, 277] on input "0813721657" at bounding box center [439, 278] width 124 height 22
type input "+66813721657"
click at [684, 301] on div "Plan now We love hearing from our customers. Talk to us about anything. We are …" at bounding box center [505, 341] width 561 height 465
click at [402, 369] on input "Submit" at bounding box center [403, 479] width 53 height 22
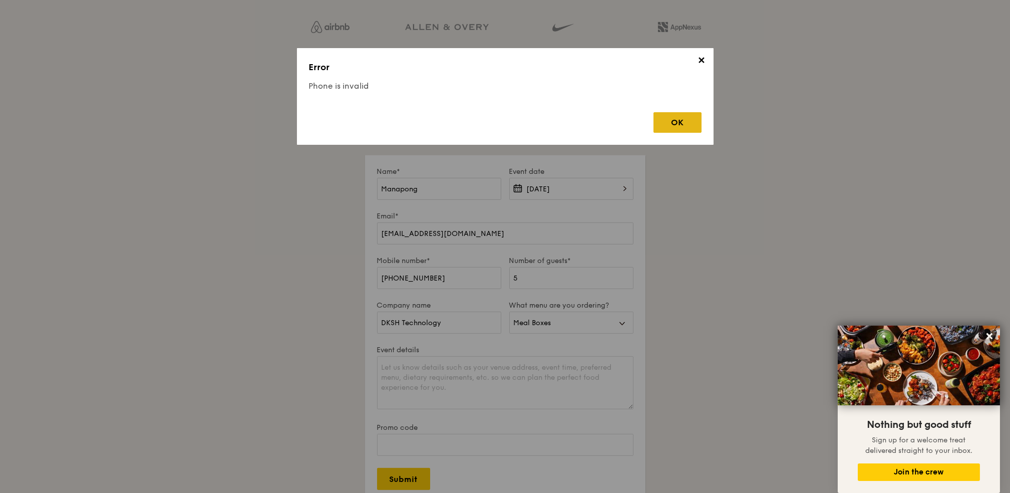
click at [677, 115] on div "OK" at bounding box center [677, 122] width 48 height 21
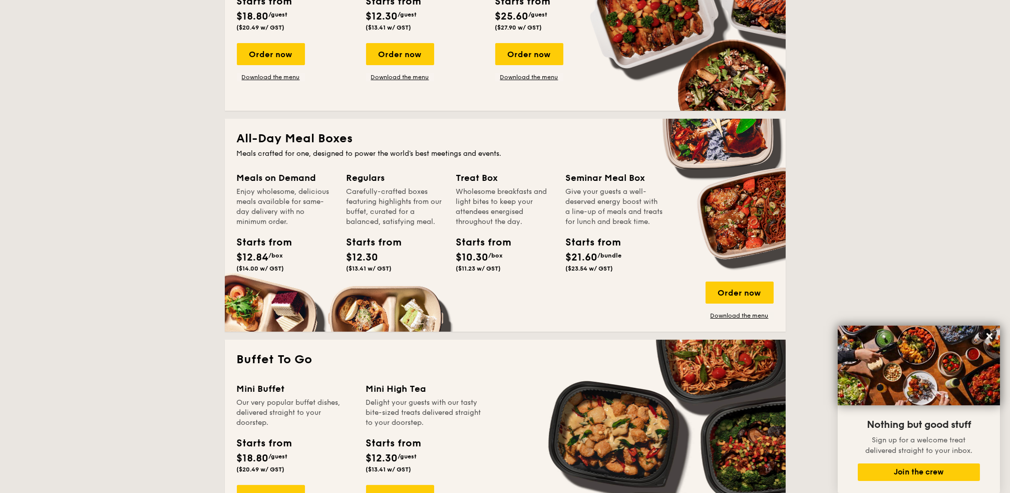
scroll to position [333, 0]
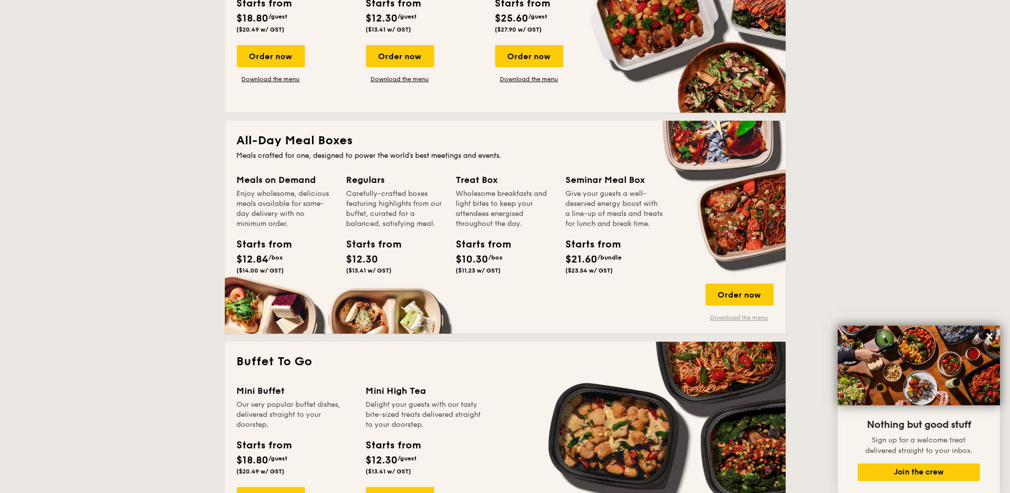
click at [737, 317] on link "Download the menu" at bounding box center [739, 317] width 68 height 8
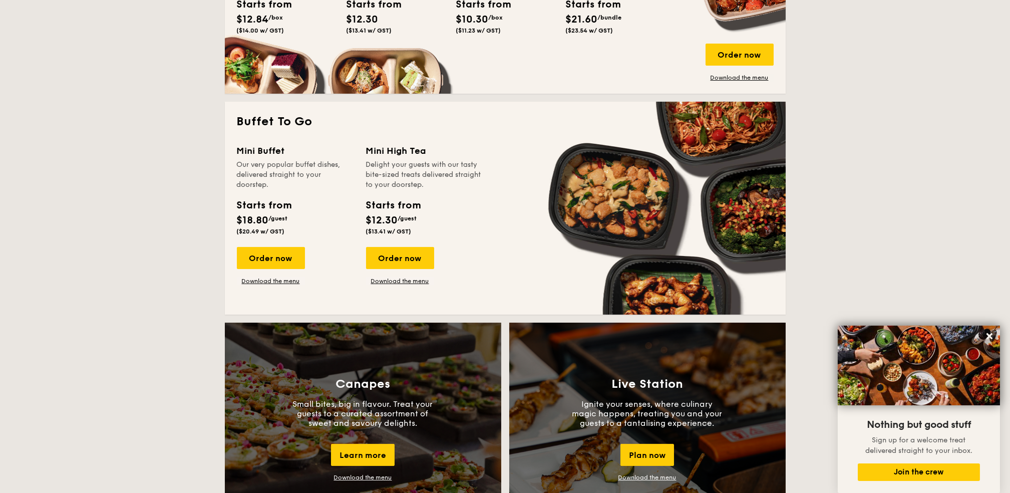
scroll to position [801, 0]
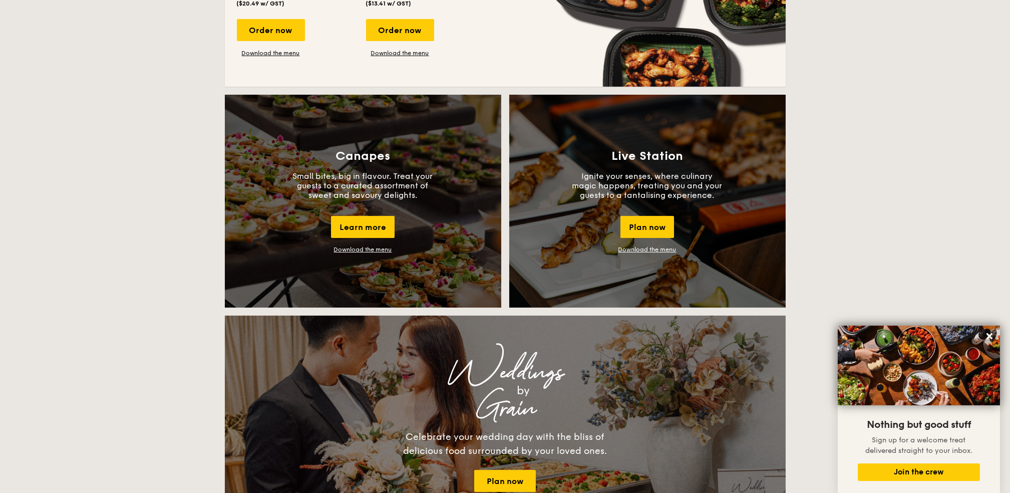
click at [364, 246] on link "Download the menu" at bounding box center [363, 249] width 58 height 7
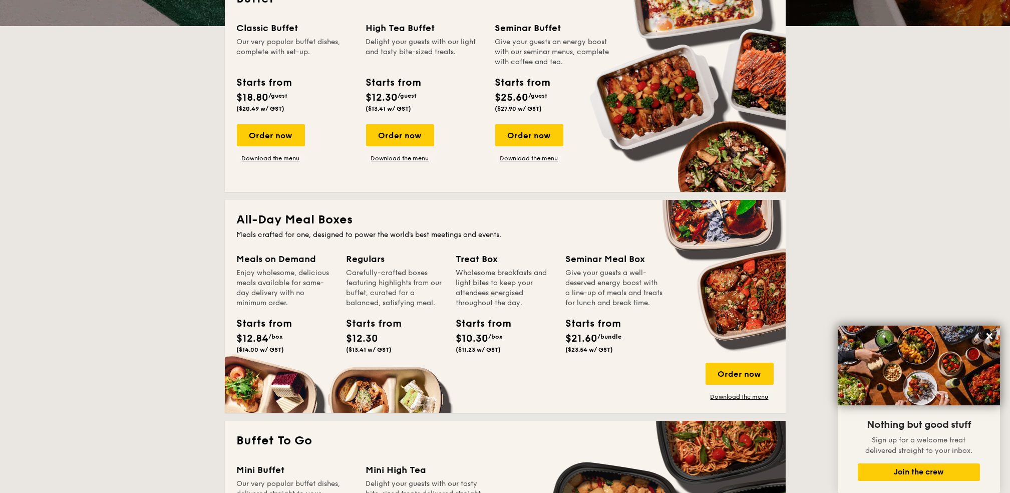
scroll to position [267, 0]
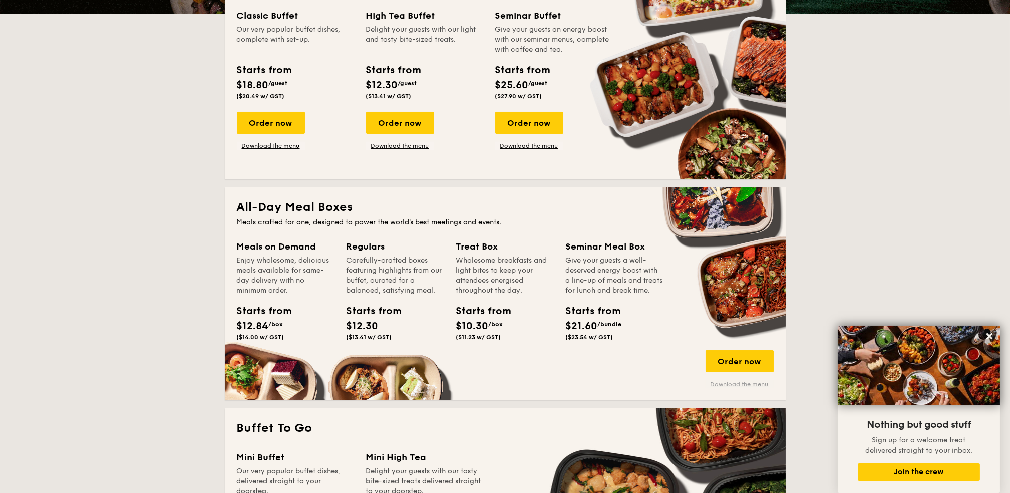
click at [729, 369] on link "Download the menu" at bounding box center [739, 384] width 68 height 8
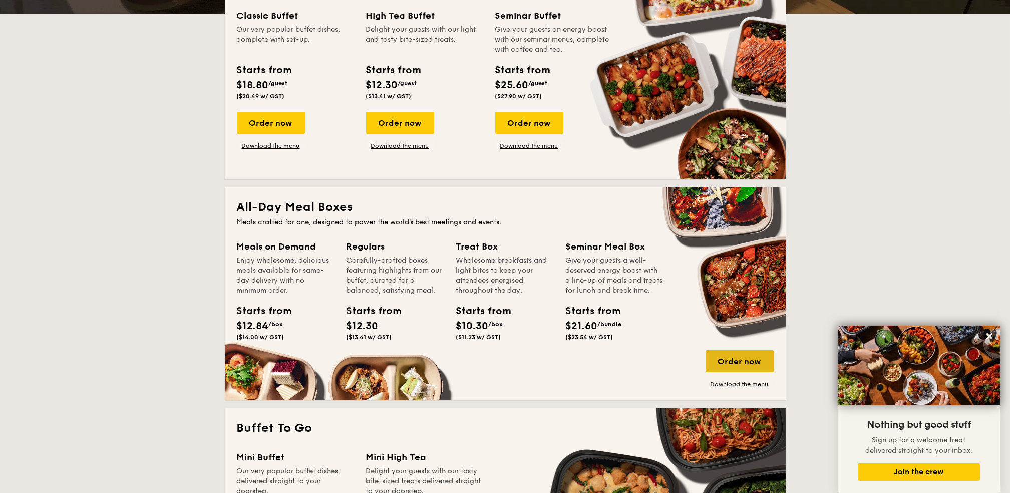
click at [711, 358] on div "Order now" at bounding box center [739, 361] width 68 height 22
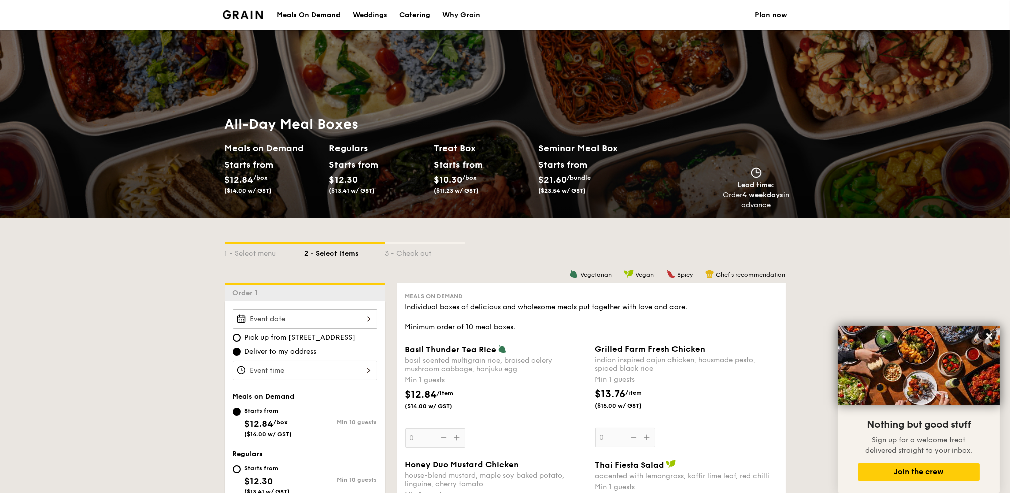
scroll to position [267, 0]
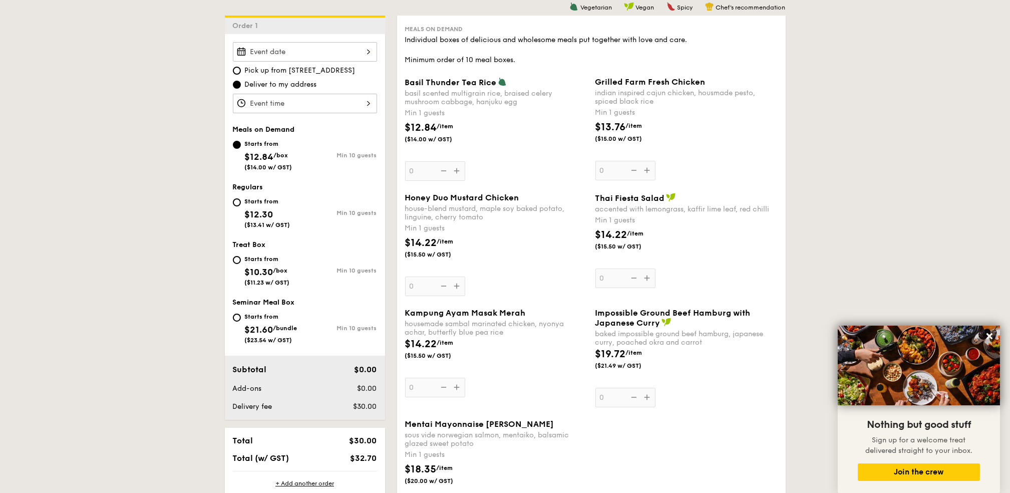
select select
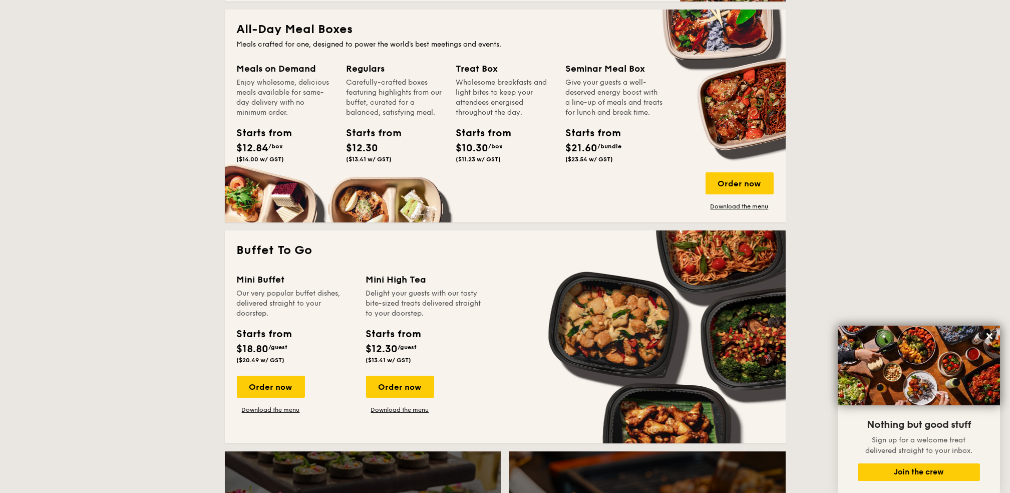
scroll to position [467, 0]
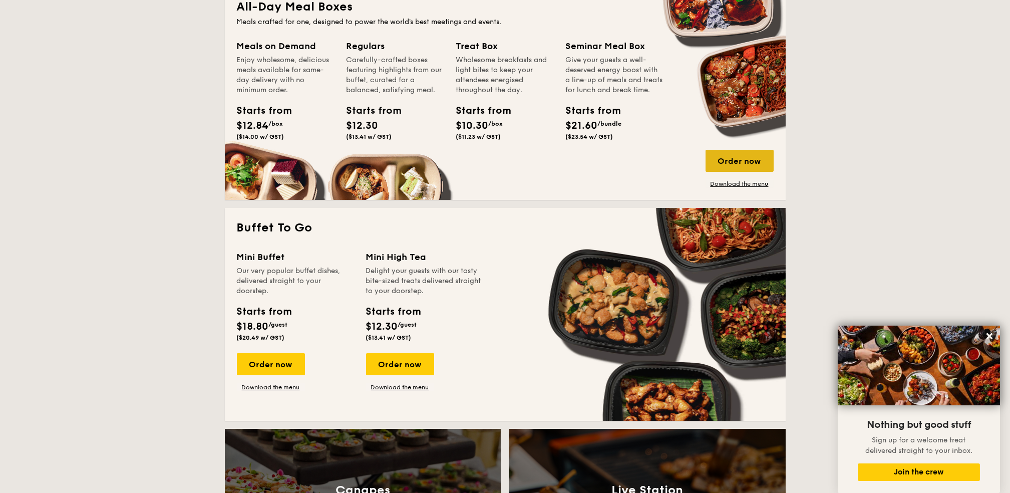
click at [746, 163] on div "Order now" at bounding box center [739, 161] width 68 height 22
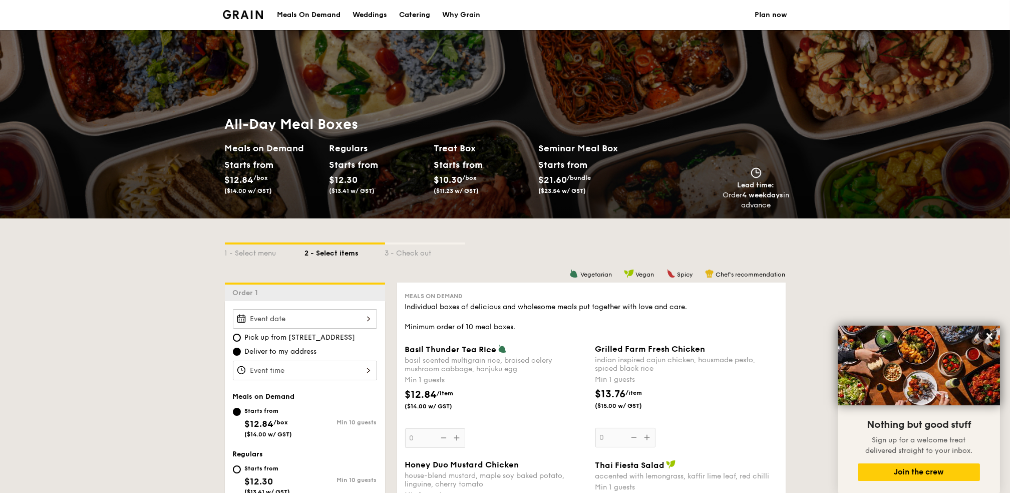
click at [316, 7] on div "Meals On Demand" at bounding box center [309, 15] width 64 height 30
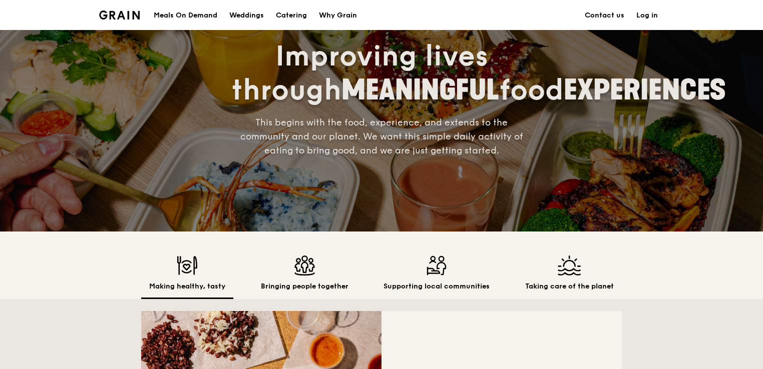
scroll to position [200, 0]
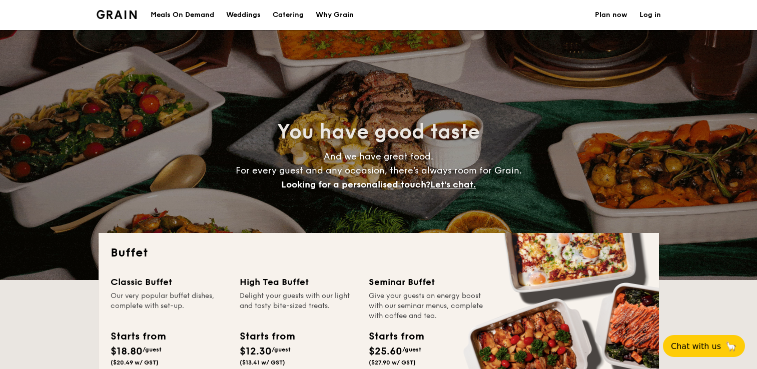
select select
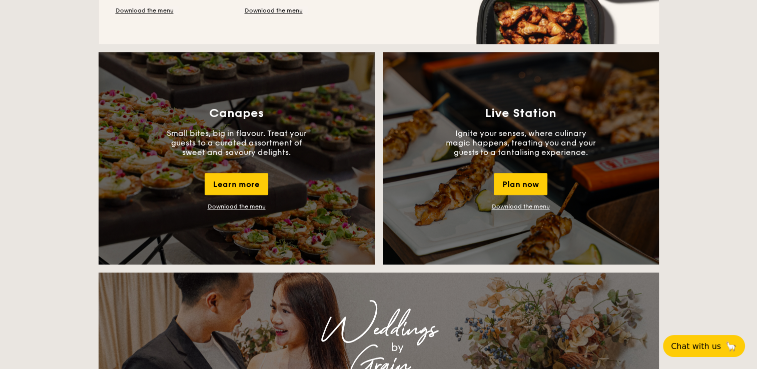
scroll to position [851, 0]
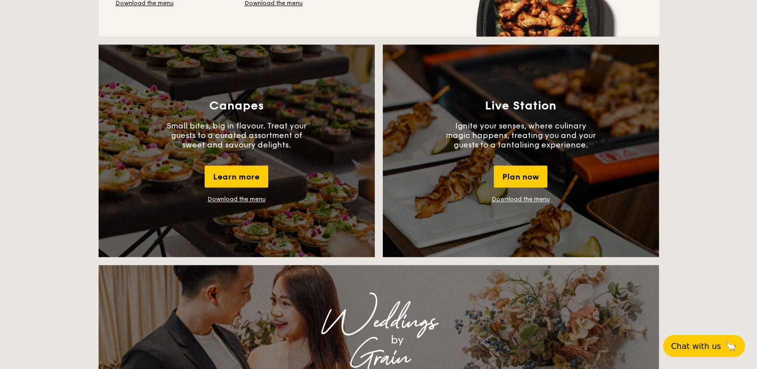
click at [9, 36] on div "Buffet Classic Buffet Our very popular buffet dishes, complete with set-up. Sta…" at bounding box center [378, 359] width 757 height 1954
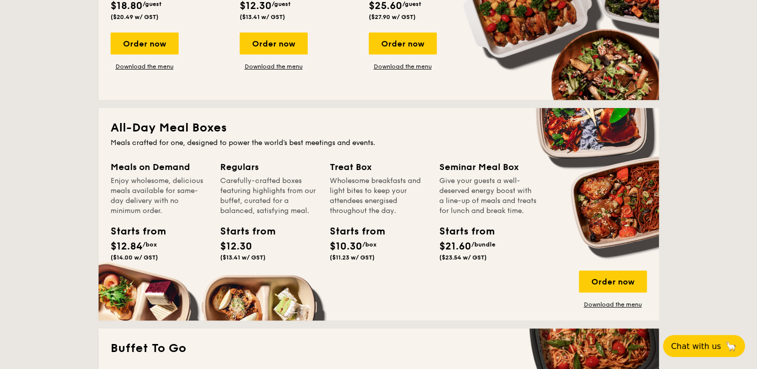
scroll to position [350, 0]
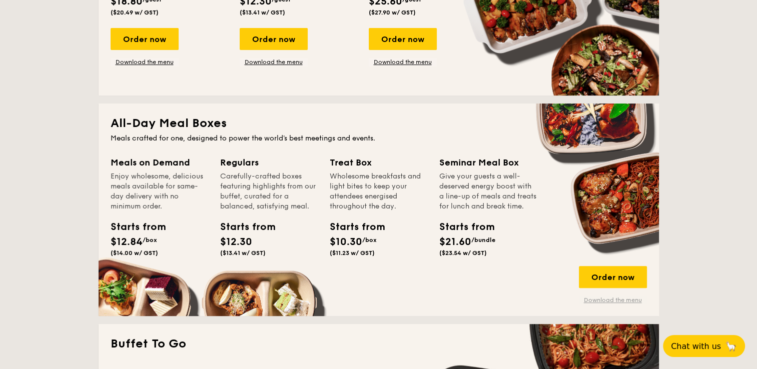
click at [602, 300] on link "Download the menu" at bounding box center [613, 300] width 68 height 8
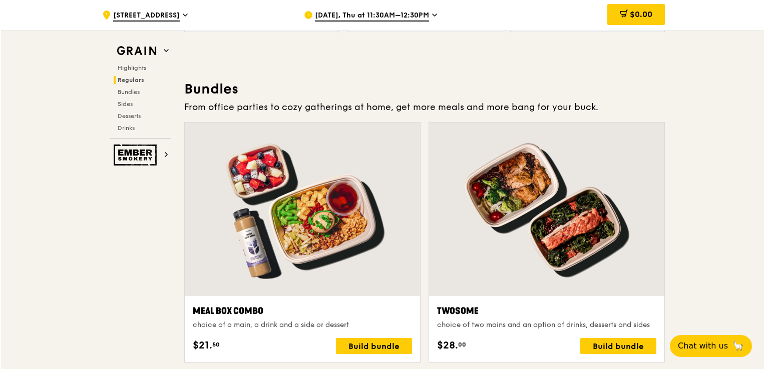
scroll to position [1452, 0]
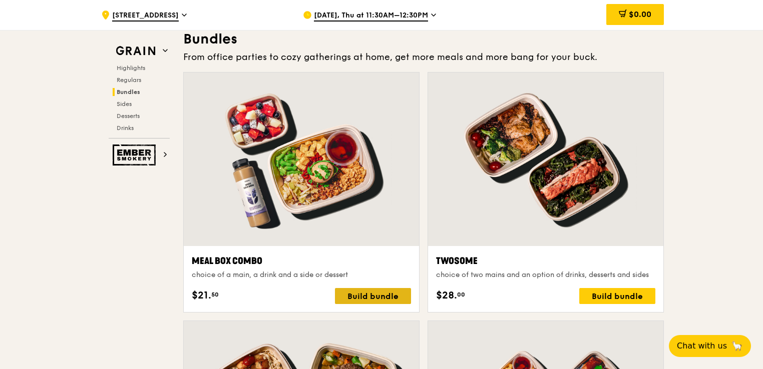
click at [342, 295] on div "Build bundle" at bounding box center [373, 296] width 76 height 16
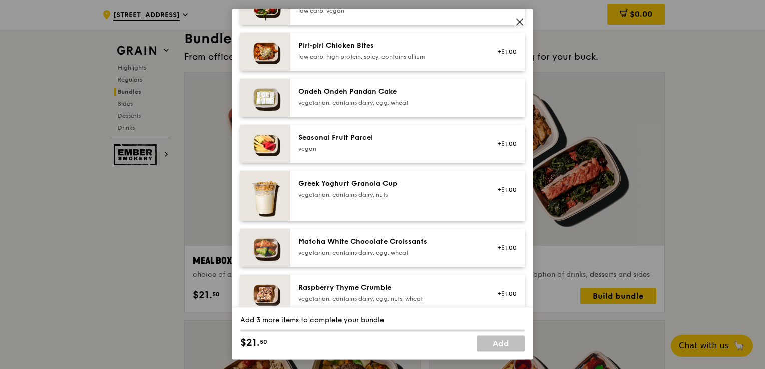
scroll to position [751, 0]
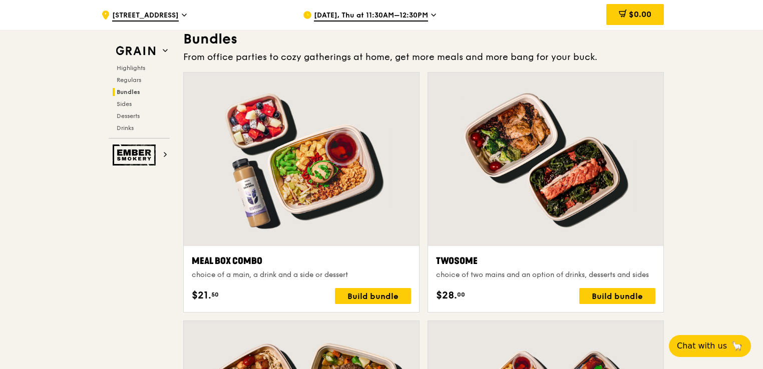
click at [370, 293] on div "Build bundle" at bounding box center [373, 296] width 76 height 16
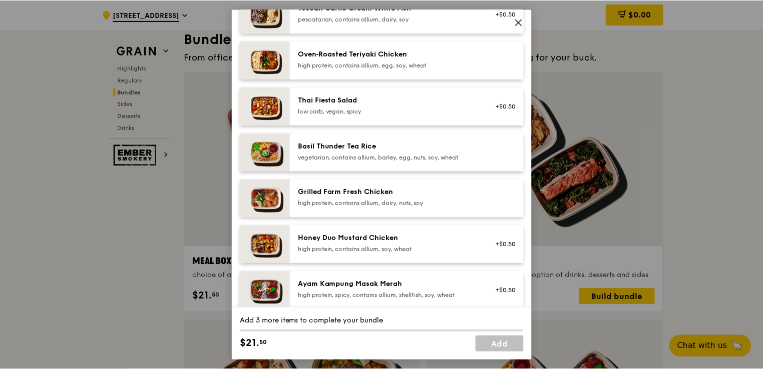
scroll to position [0, 0]
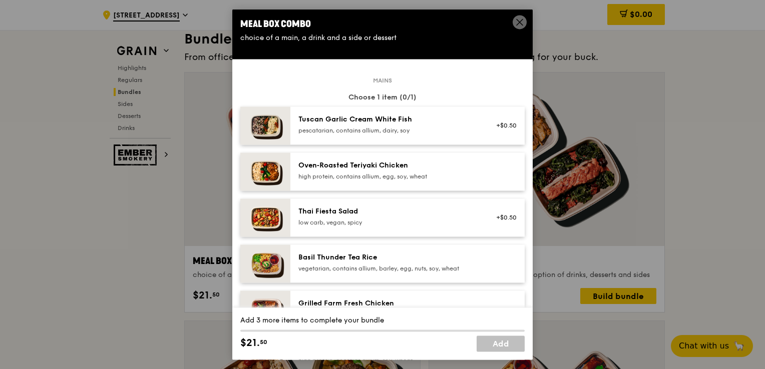
click at [376, 100] on div "Choose 1 item (0/1)" at bounding box center [382, 98] width 284 height 10
click at [306, 44] on div "Meal Box Combo choice of a main, a drink and a side or dessert" at bounding box center [382, 30] width 300 height 42
click at [306, 41] on div "choice of a main, a drink and a side or dessert" at bounding box center [382, 38] width 284 height 10
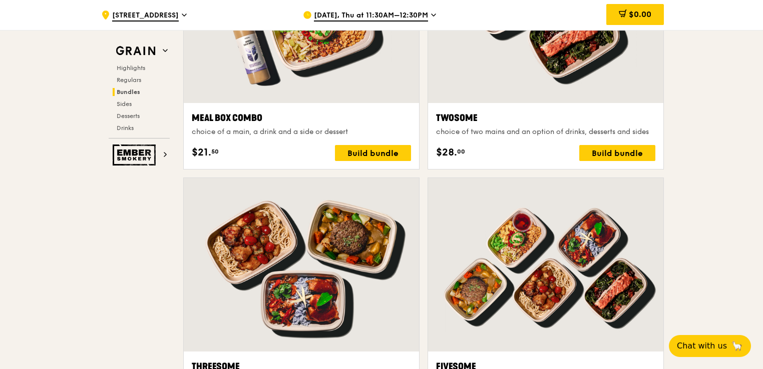
scroll to position [1552, 0]
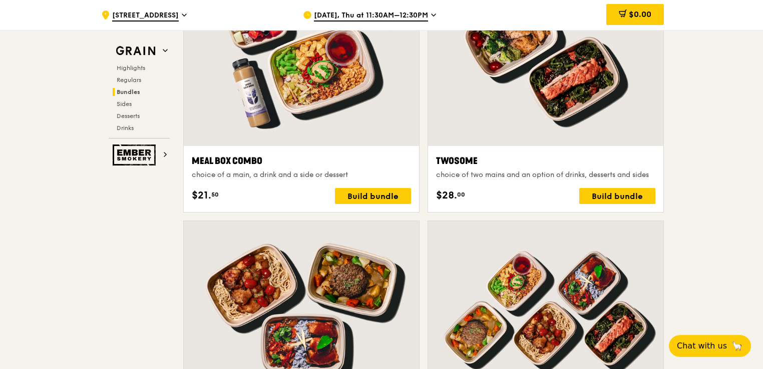
click at [344, 141] on div at bounding box center [301, 59] width 235 height 174
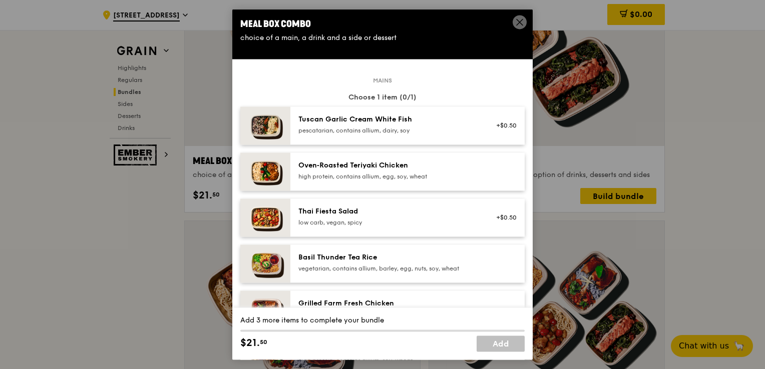
click at [370, 49] on div "Meal Box Combo choice of a main, a drink and a side or dessert" at bounding box center [382, 30] width 300 height 42
click at [519, 18] on icon at bounding box center [519, 22] width 9 height 9
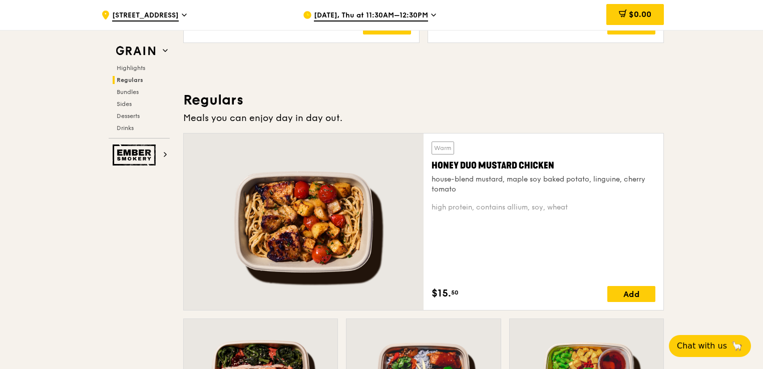
scroll to position [501, 0]
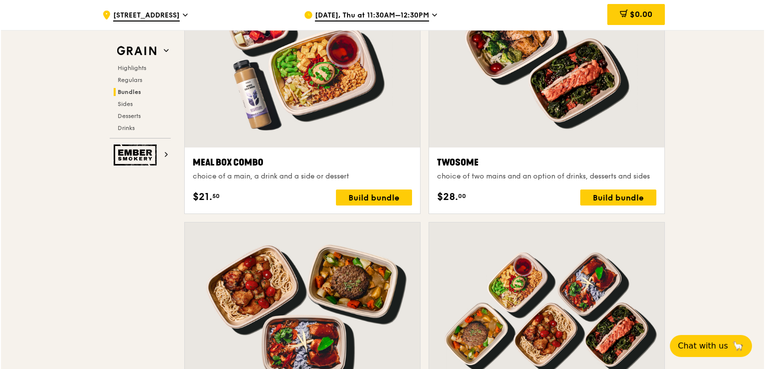
scroll to position [1552, 0]
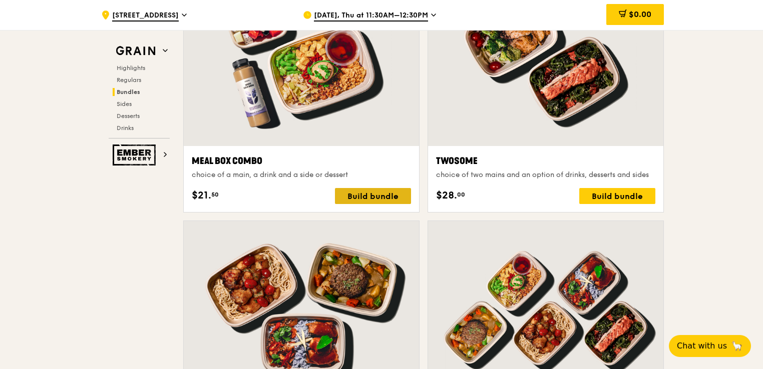
click at [360, 191] on div "Build bundle" at bounding box center [373, 196] width 76 height 16
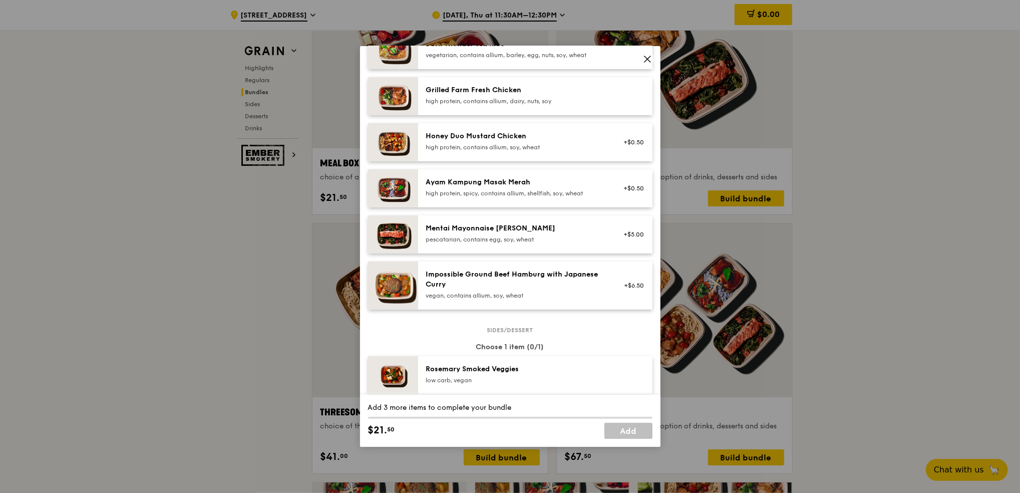
scroll to position [184, 0]
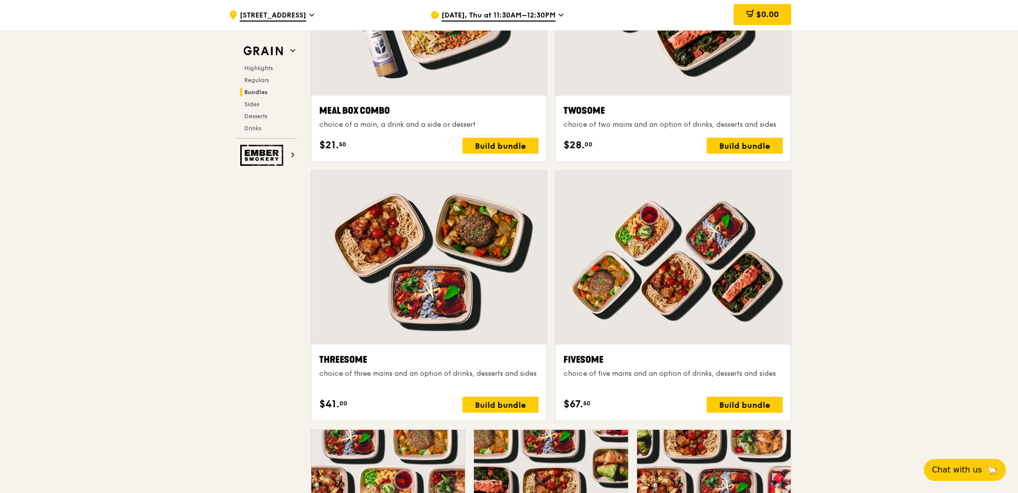
scroll to position [1602, 0]
click at [503, 18] on span "[DATE], Thu at 11:30AM–12:30PM" at bounding box center [499, 16] width 114 height 11
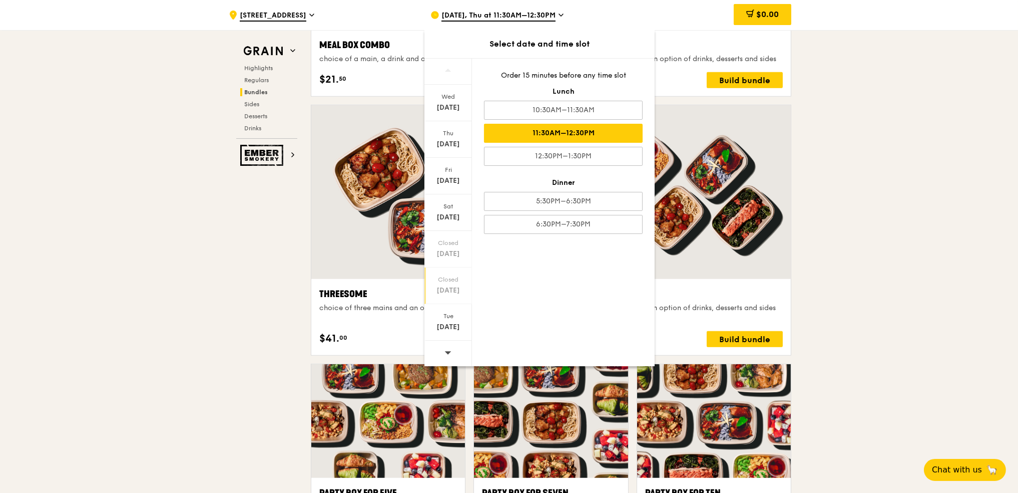
scroll to position [1669, 0]
click at [450, 346] on span at bounding box center [448, 352] width 7 height 24
click at [452, 178] on div "[DATE]" at bounding box center [448, 181] width 45 height 10
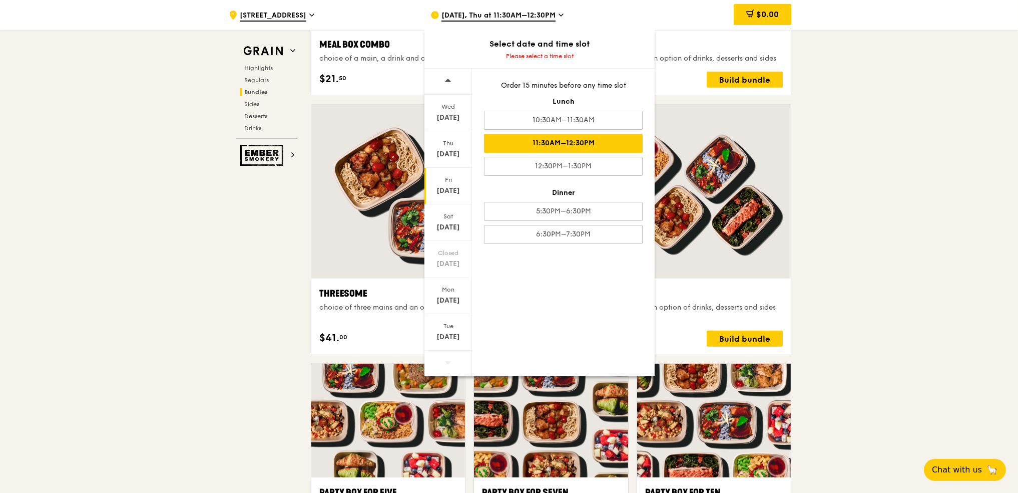
click at [529, 139] on div "11:30AM–12:30PM" at bounding box center [563, 143] width 159 height 19
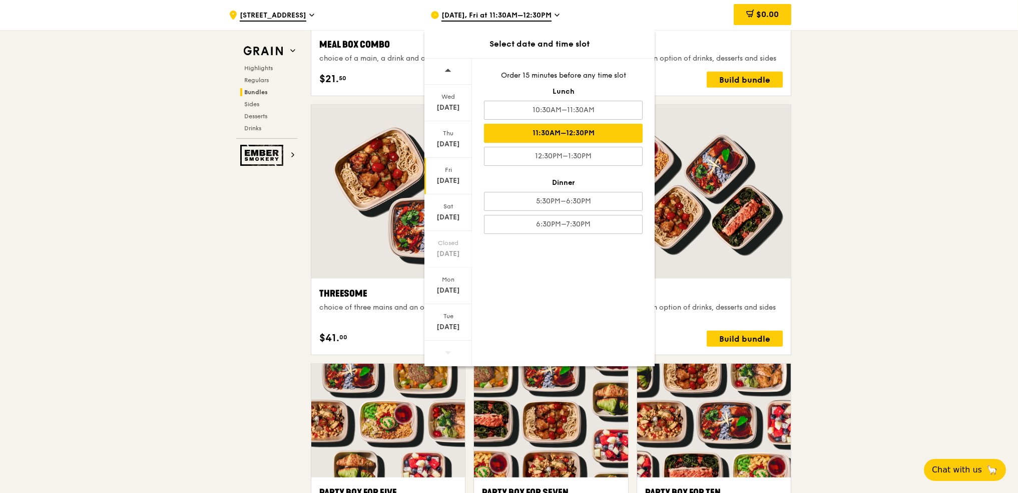
scroll to position [1668, 0]
click at [908, 245] on div ".cls-1 { fill: none; stroke: #fff; stroke-linecap: round; stroke-linejoin: roun…" at bounding box center [509, 475] width 1018 height 4227
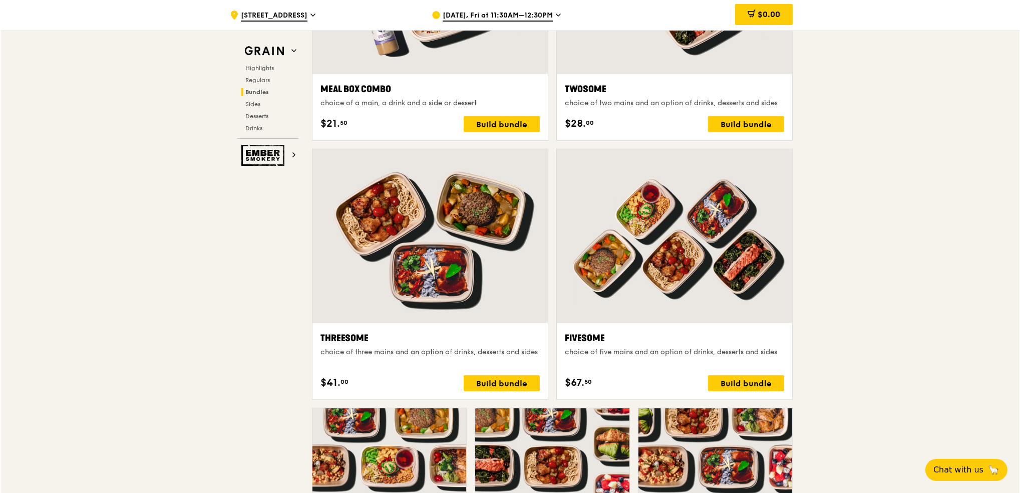
scroll to position [1601, 0]
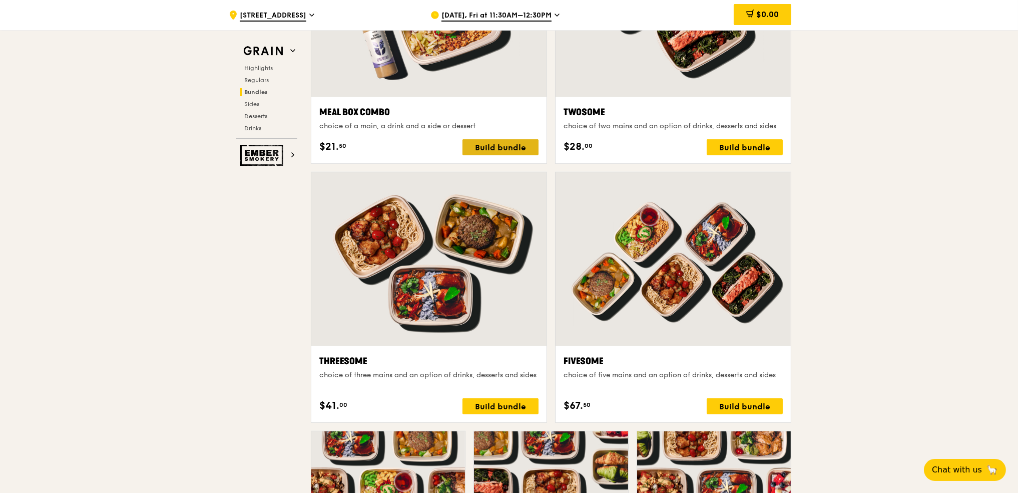
click at [495, 148] on div "Build bundle" at bounding box center [501, 147] width 76 height 16
